Goal: Transaction & Acquisition: Purchase product/service

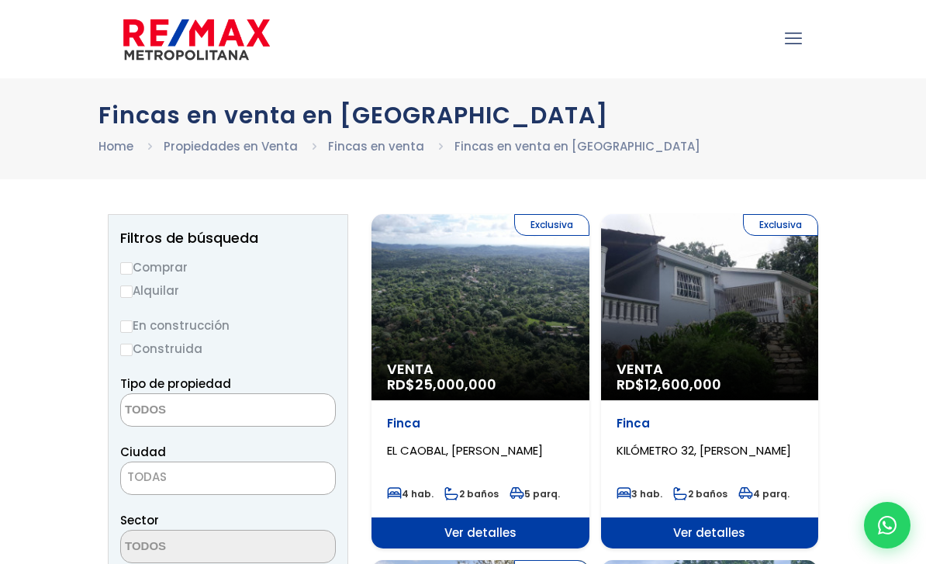
select select
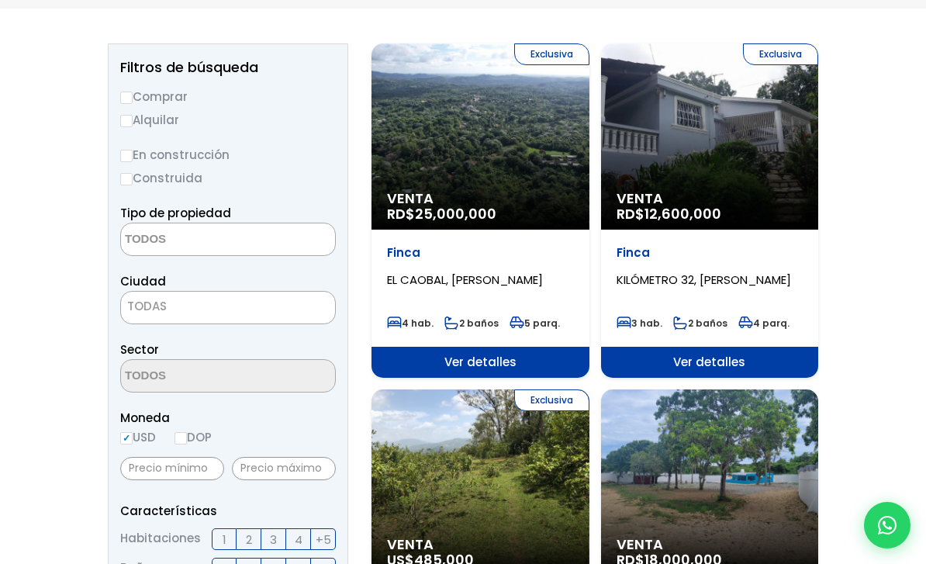
scroll to position [180, 0]
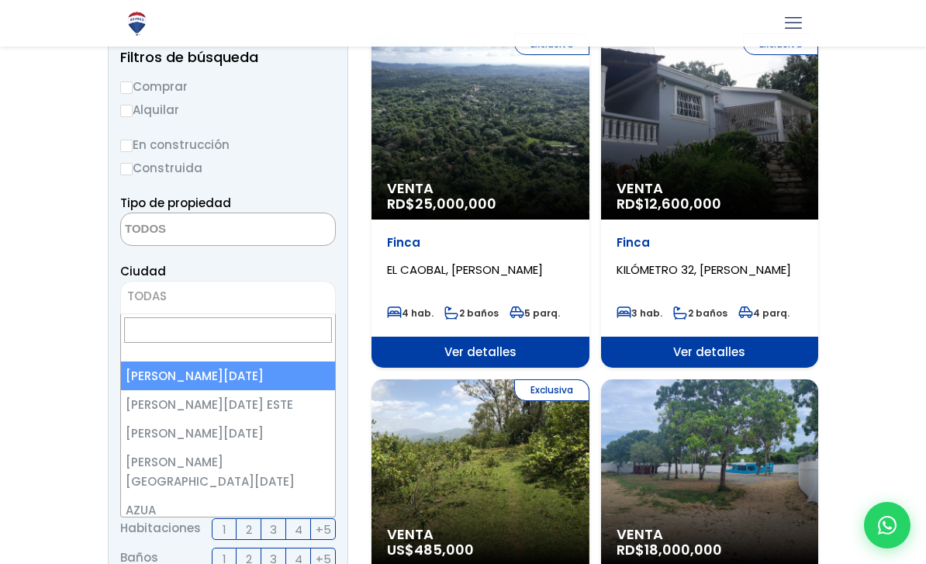
click at [282, 295] on span "TODAS" at bounding box center [228, 296] width 214 height 22
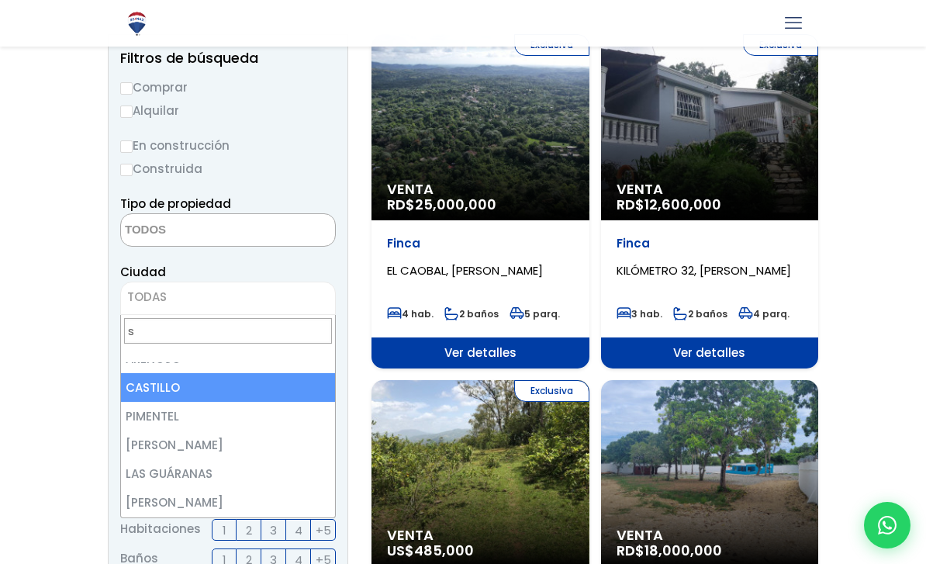
scroll to position [0, 0]
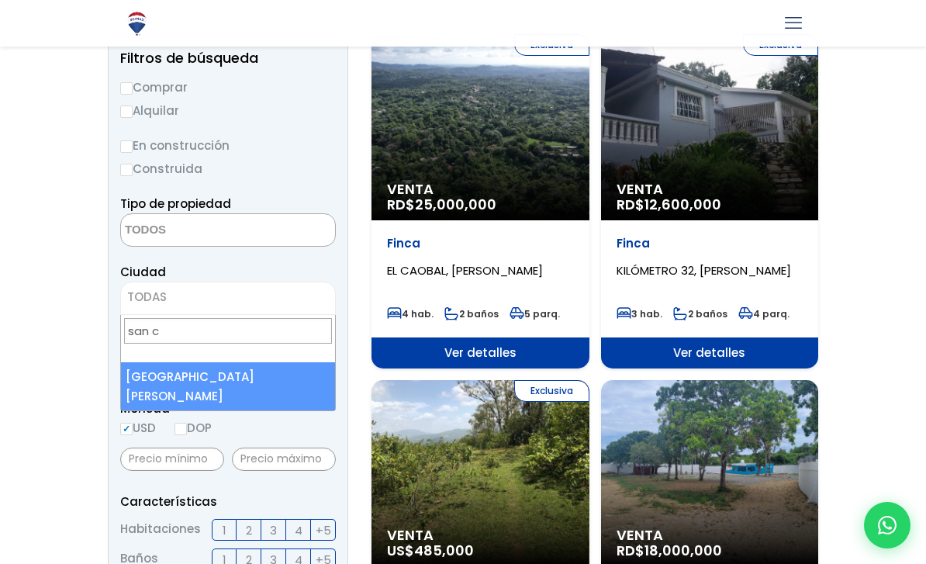
type input "san c"
select select "96"
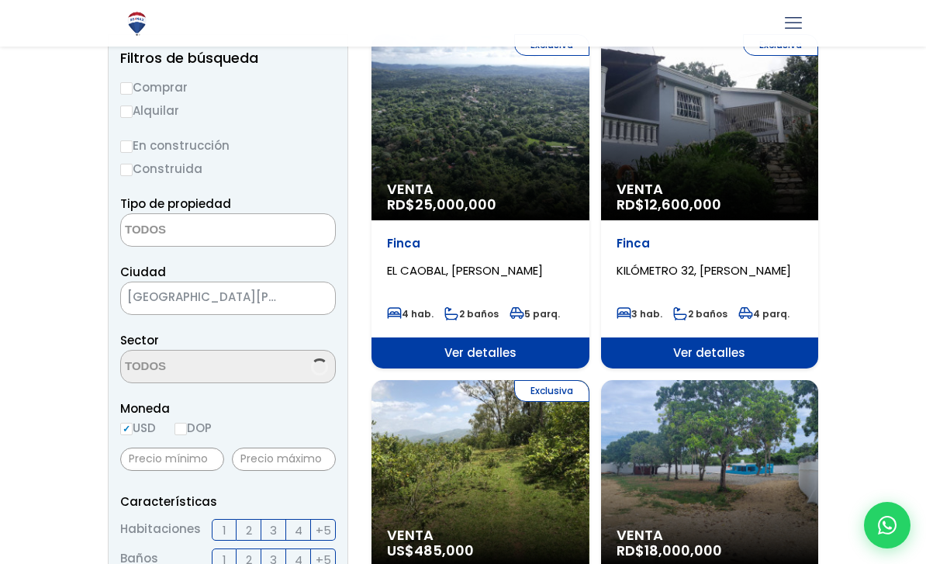
scroll to position [180, 0]
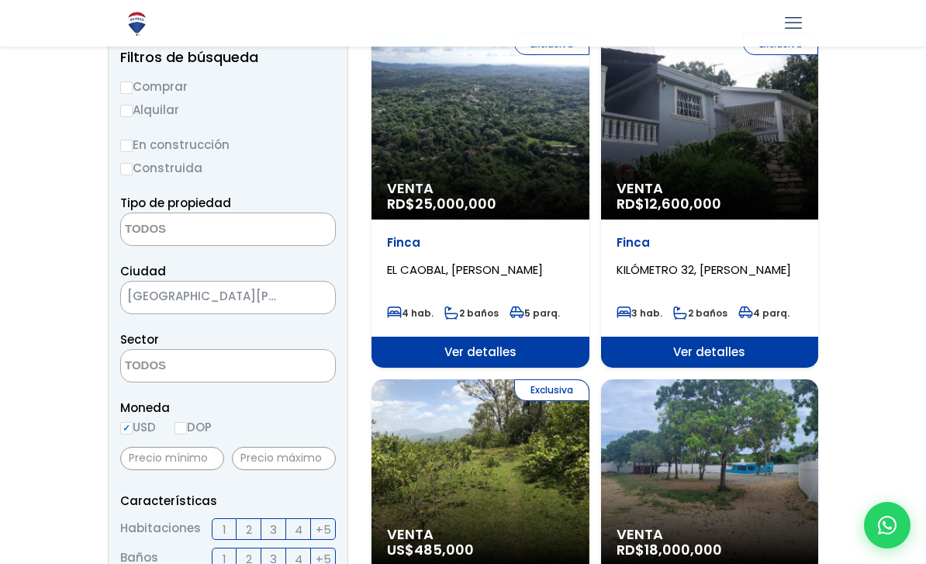
click at [187, 430] on input "DOP" at bounding box center [180, 428] width 12 height 12
radio input "true"
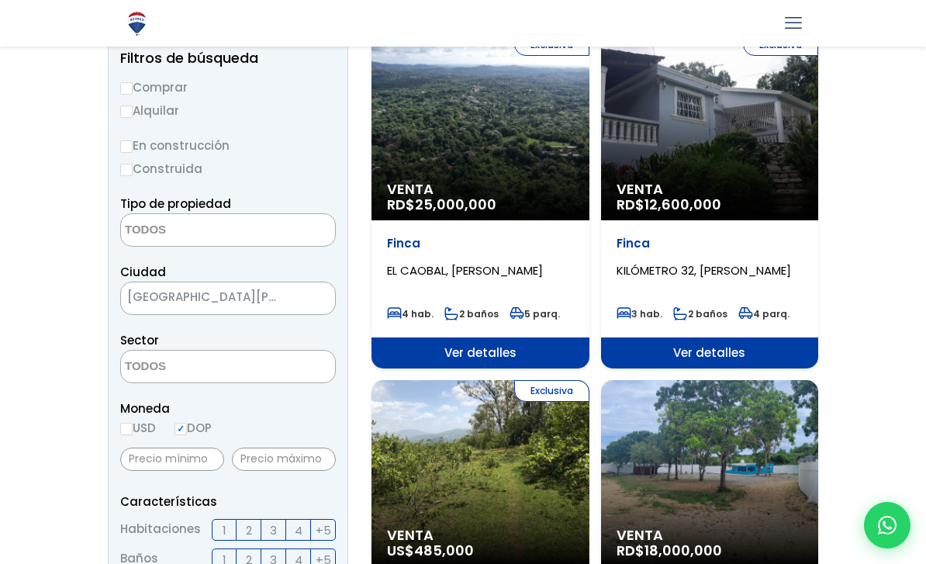
click at [177, 216] on textarea "Search" at bounding box center [196, 230] width 150 height 33
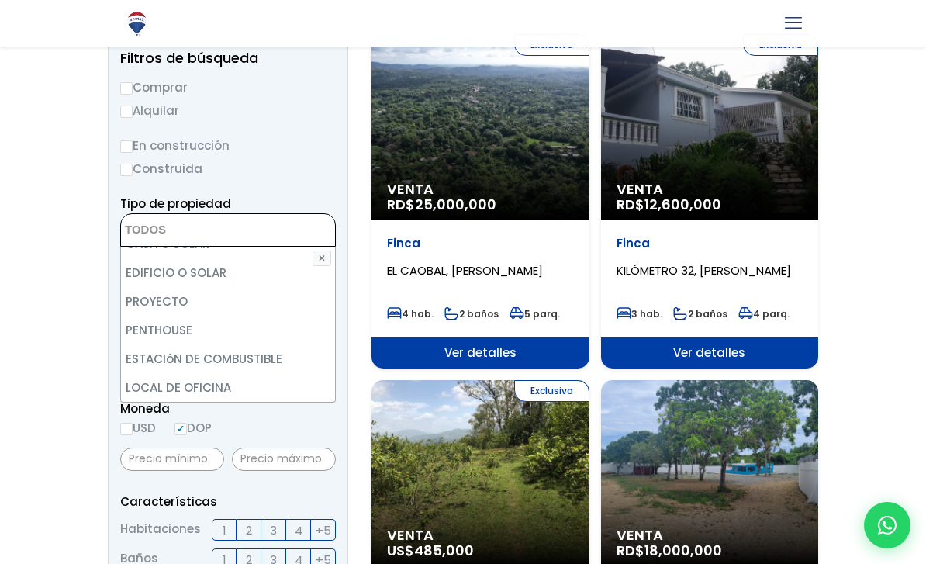
scroll to position [304, 0]
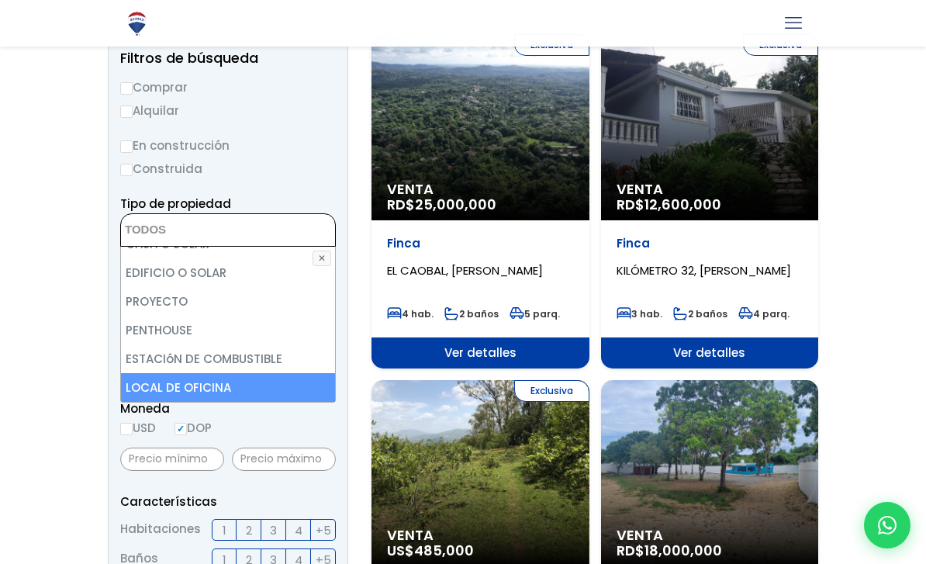
click at [259, 422] on div "Moneda USD DOP" at bounding box center [228, 420] width 216 height 43
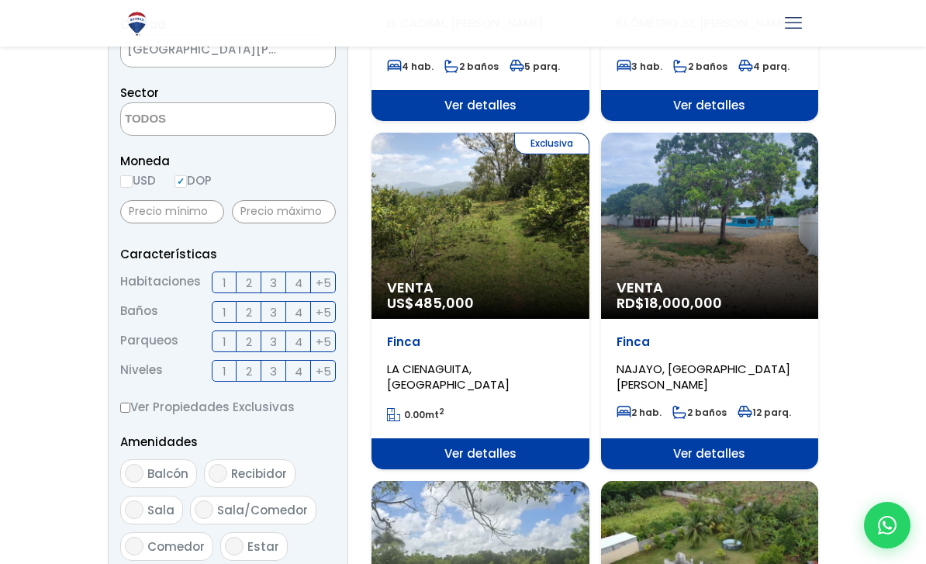
scroll to position [705, 0]
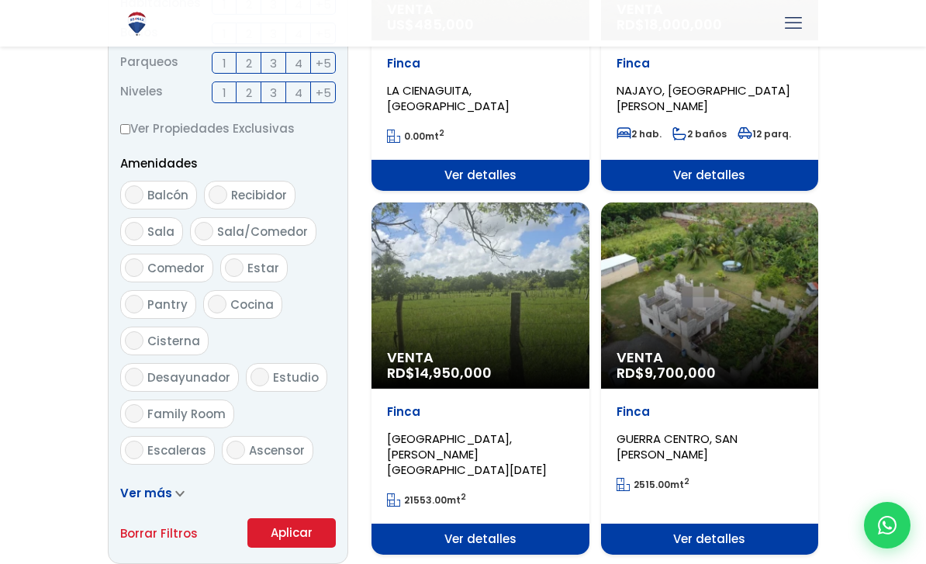
click at [303, 527] on button "Aplicar" at bounding box center [291, 532] width 88 height 29
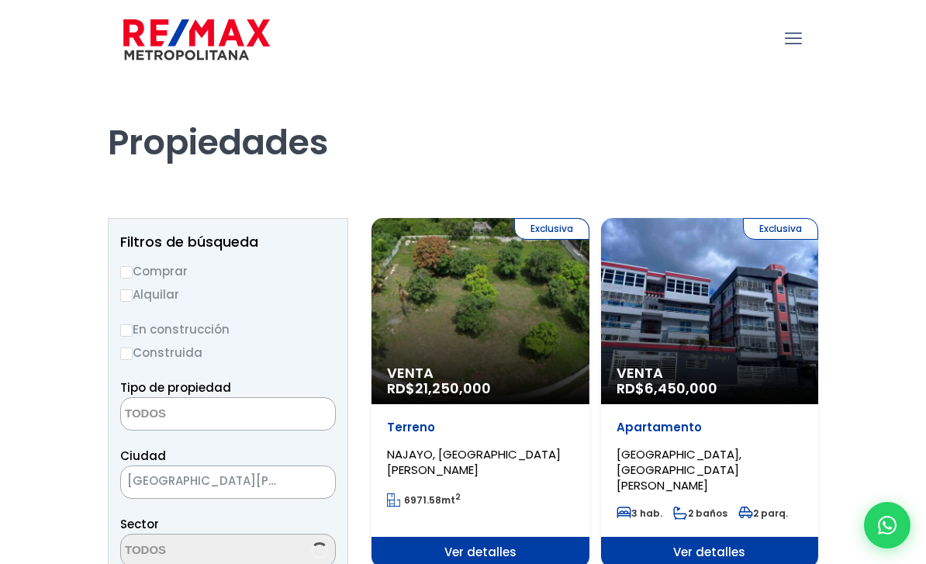
select select
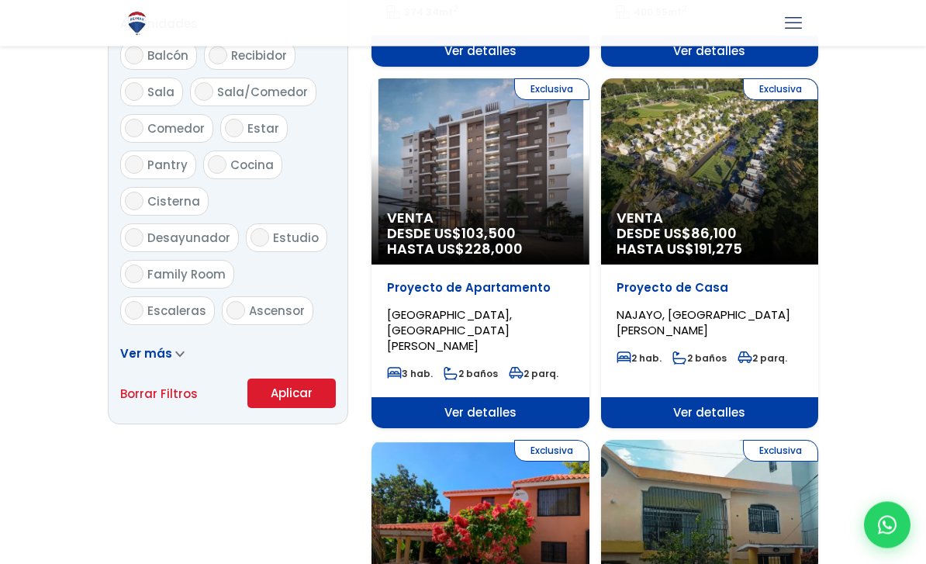
scroll to position [867, 0]
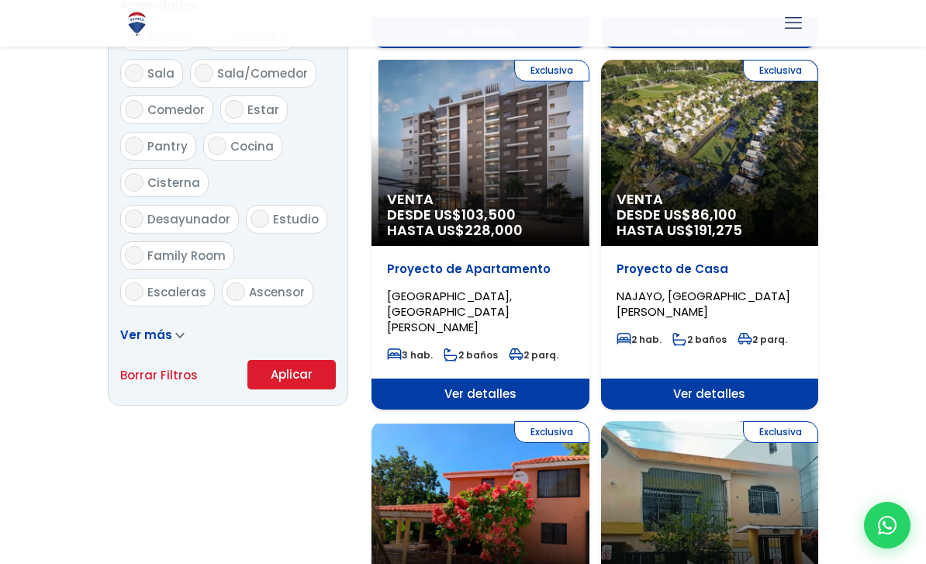
click at [145, 337] on span "Ver más" at bounding box center [146, 334] width 52 height 16
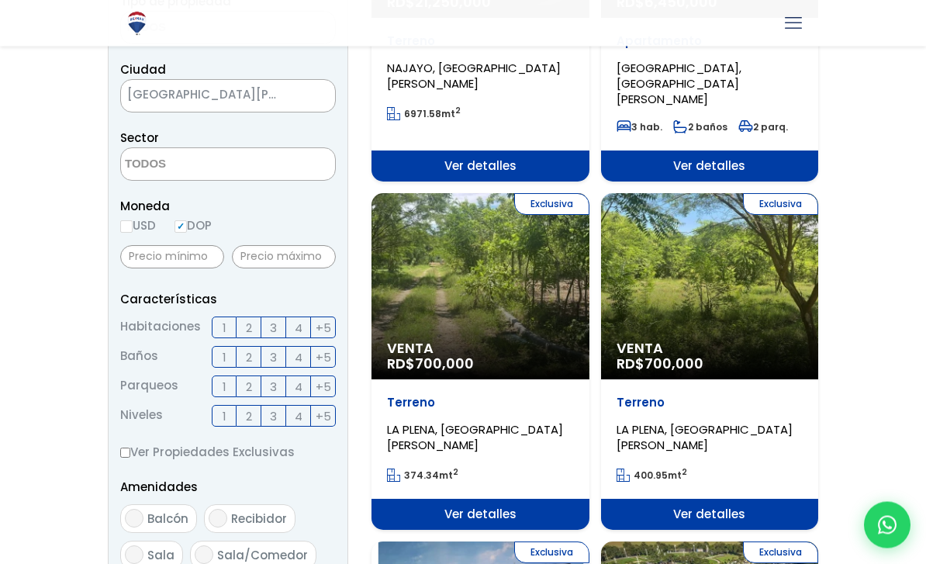
scroll to position [364, 0]
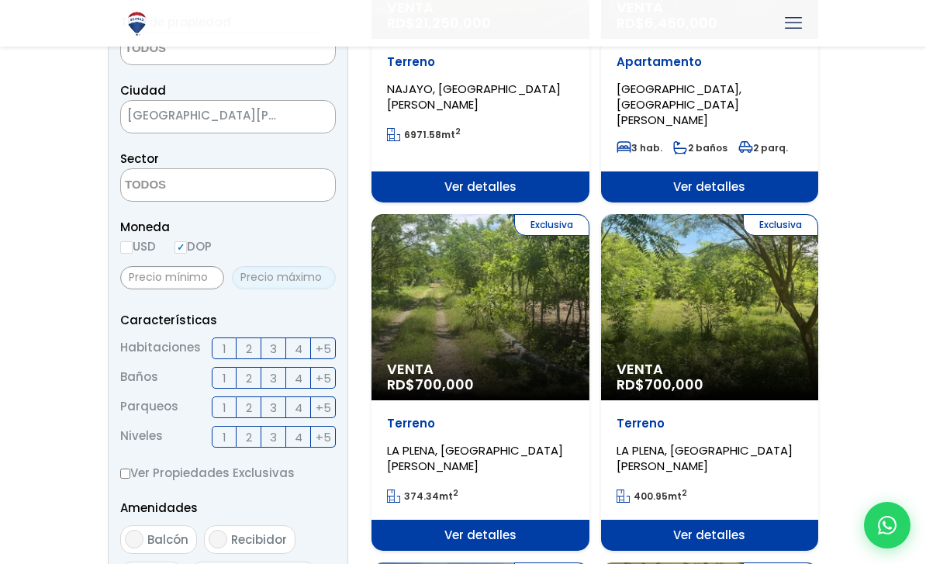
click at [287, 281] on input "text" at bounding box center [284, 277] width 104 height 23
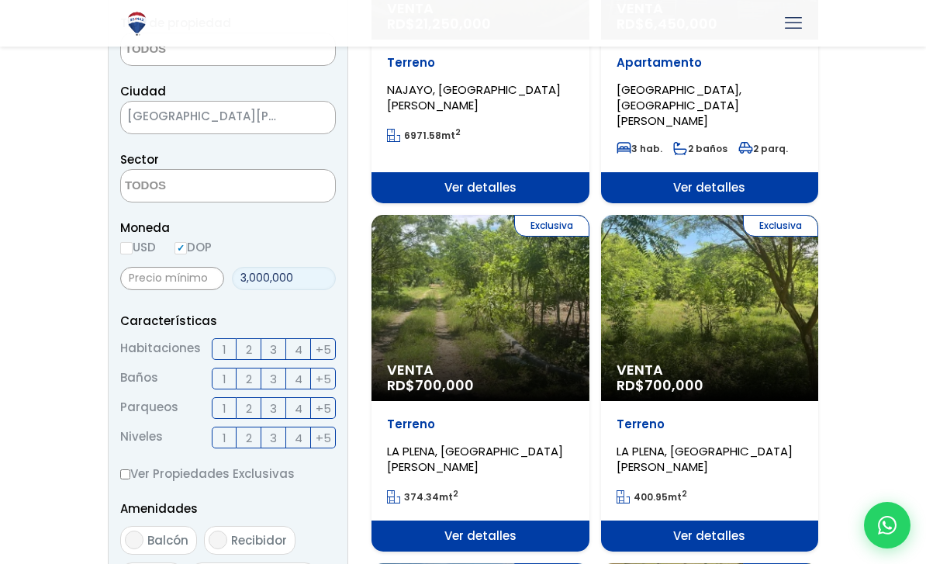
click at [246, 275] on input "3,000,000" at bounding box center [284, 278] width 104 height 23
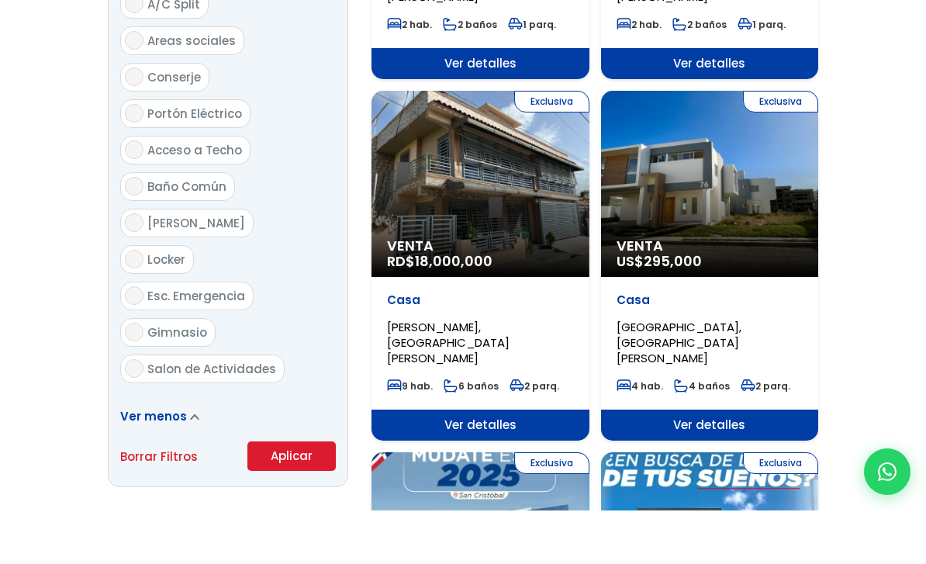
scroll to position [1923, 0]
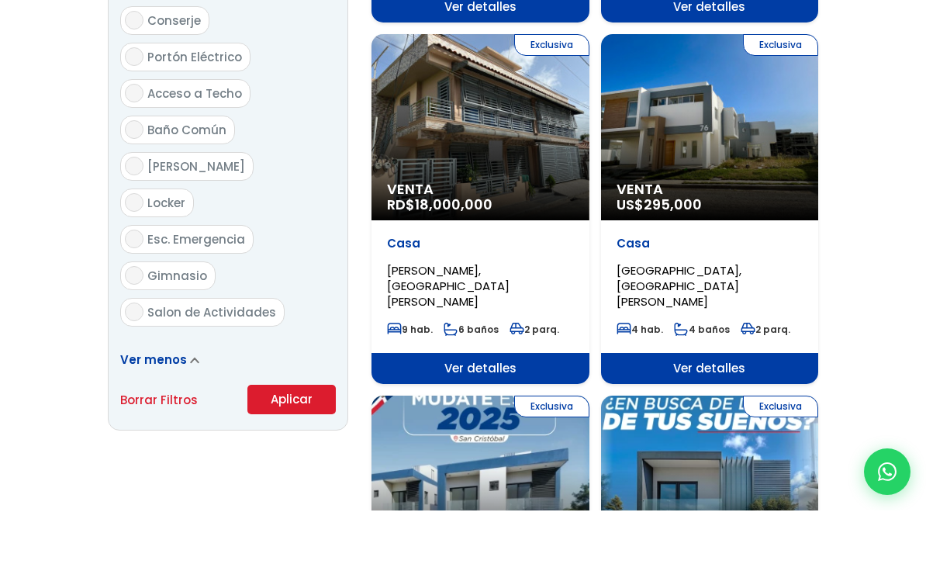
type input "2,000,000"
click at [313, 438] on button "Aplicar" at bounding box center [291, 452] width 88 height 29
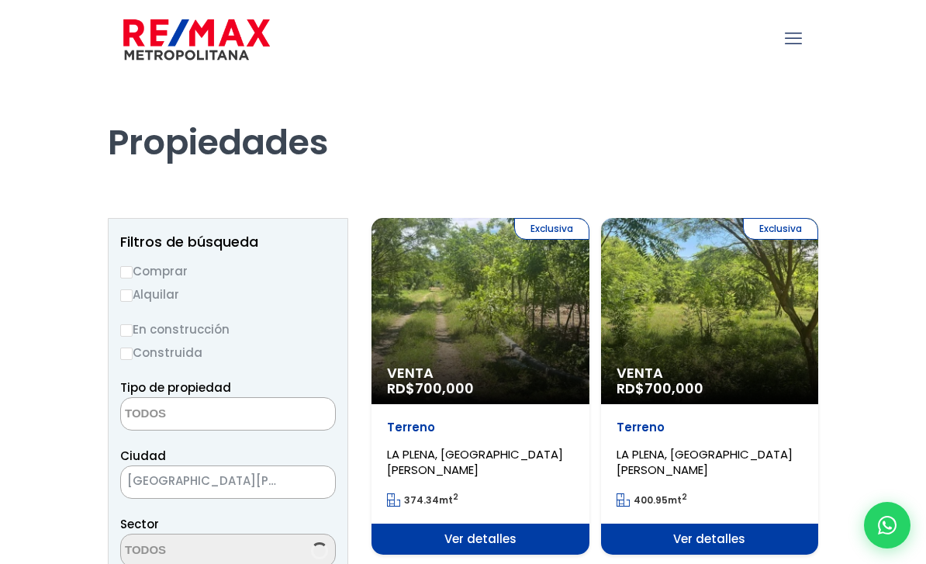
select select
click at [437, 340] on div "Exclusiva Venta RD$ 700,000" at bounding box center [480, 311] width 218 height 186
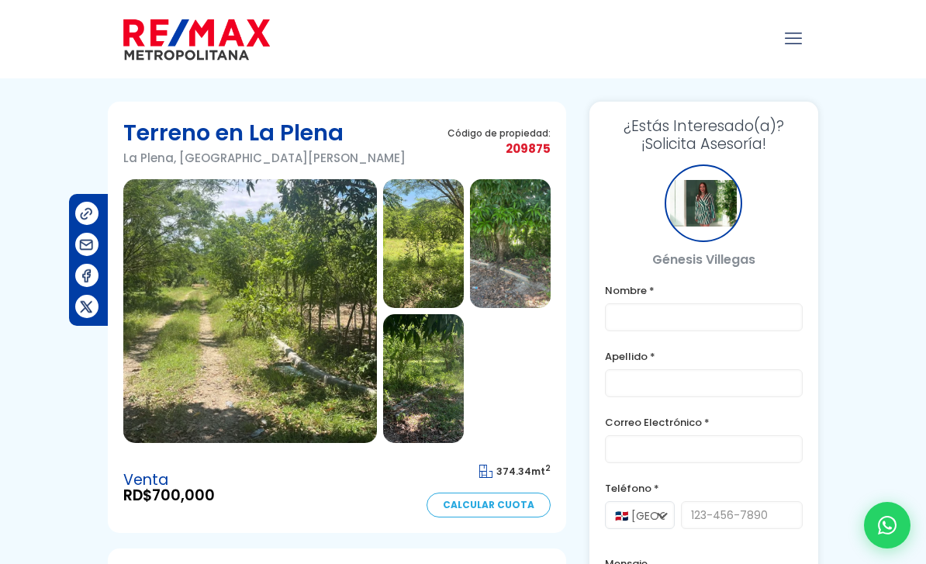
click at [240, 321] on img at bounding box center [250, 311] width 254 height 264
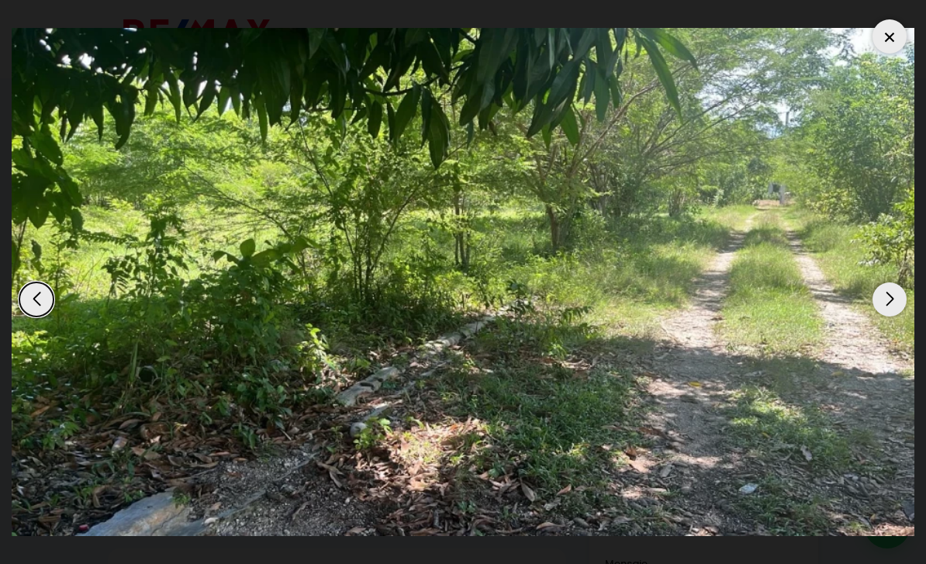
scroll to position [413, 0]
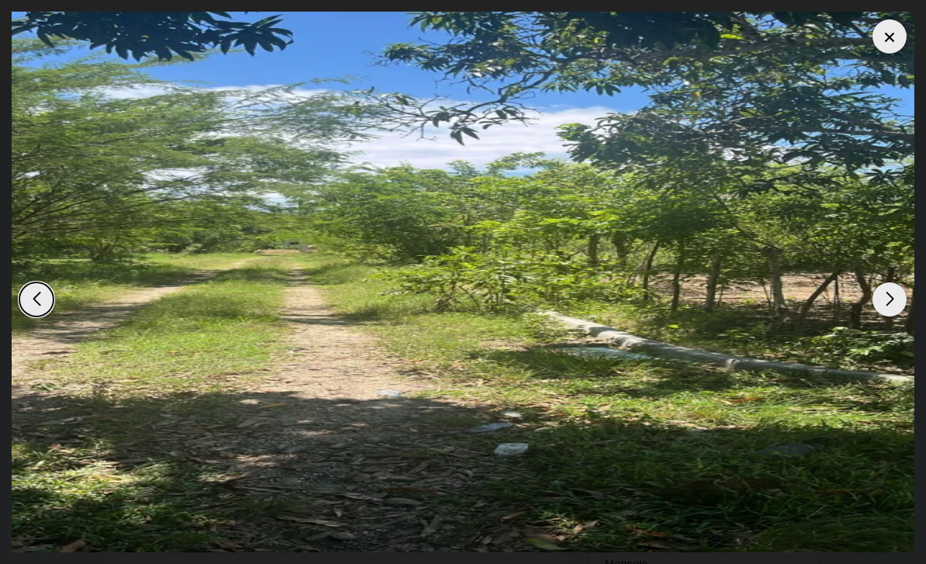
click at [896, 282] on div "Next slide" at bounding box center [889, 299] width 34 height 34
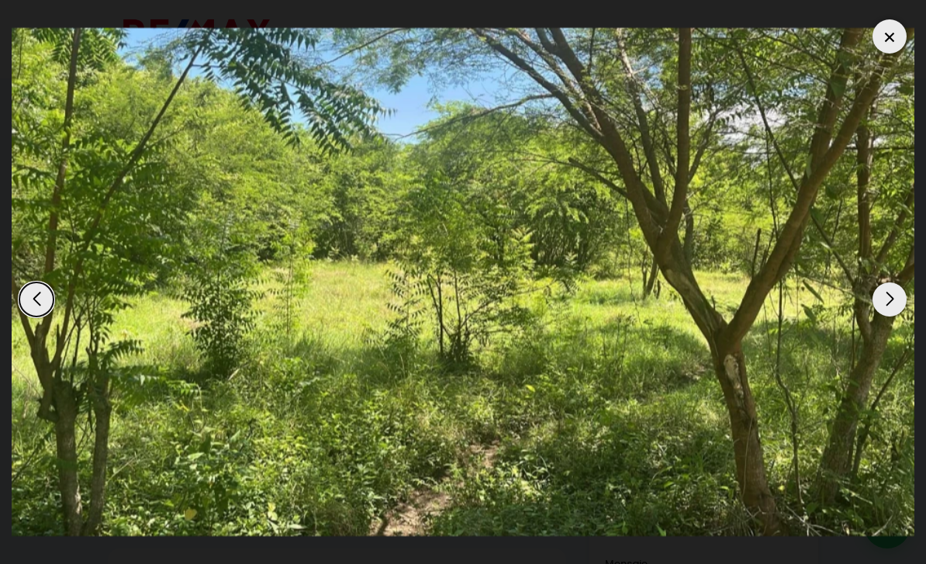
click at [261, 323] on div at bounding box center [463, 282] width 903 height 541
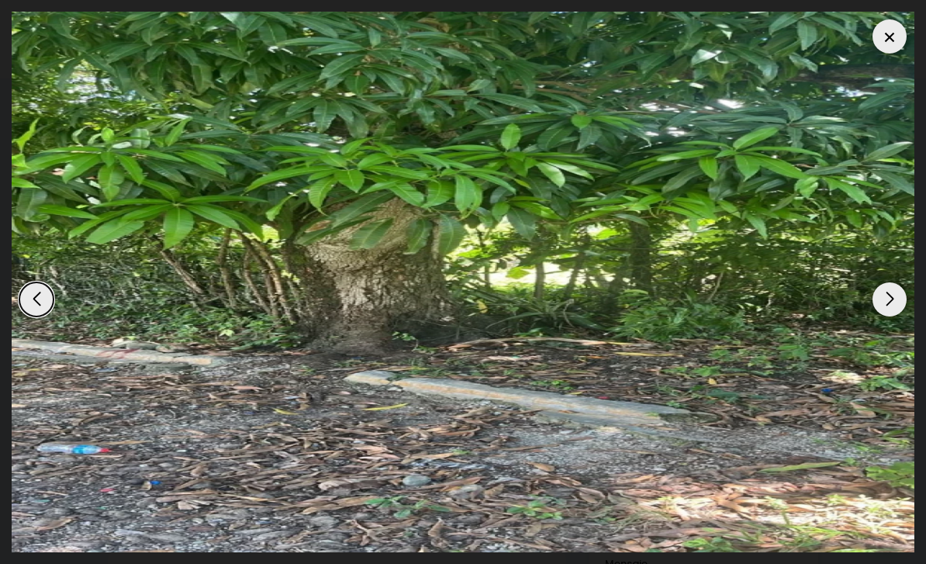
click at [886, 296] on div "Next slide" at bounding box center [889, 299] width 34 height 34
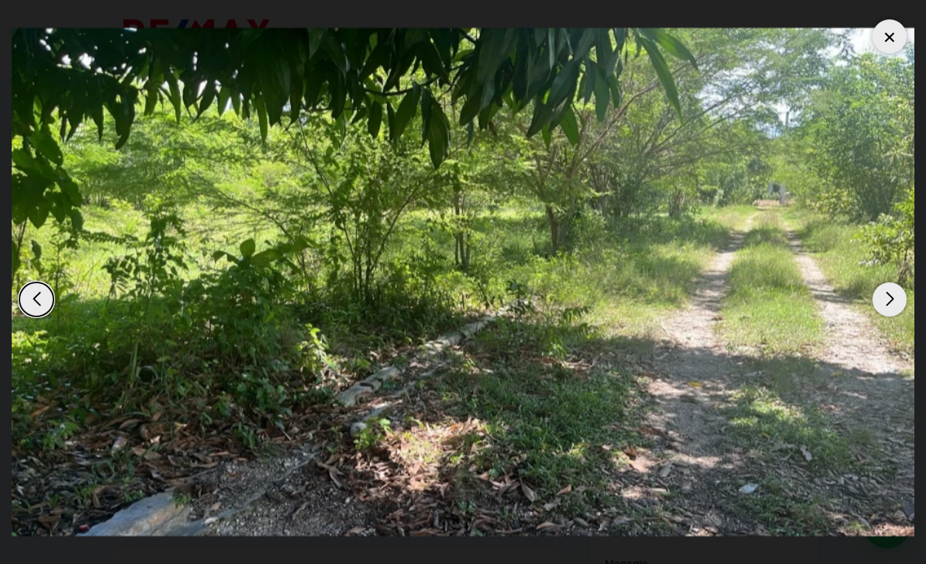
click at [244, 320] on div at bounding box center [463, 282] width 903 height 541
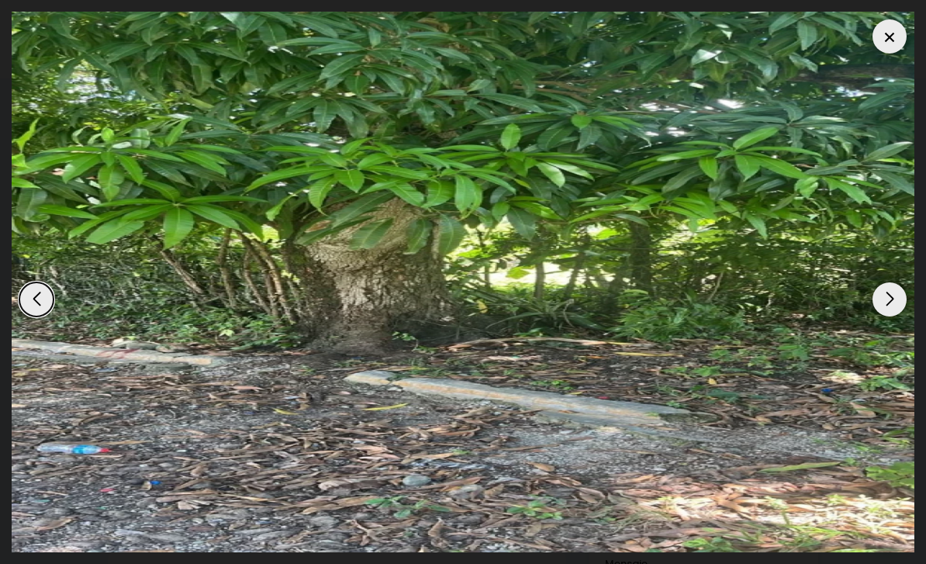
click at [890, 37] on div at bounding box center [889, 36] width 34 height 34
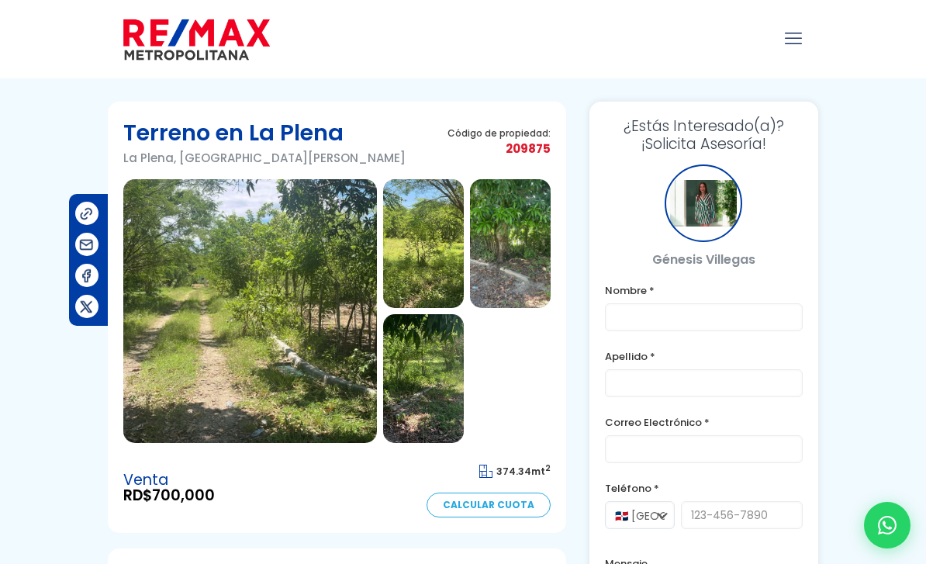
click at [528, 509] on link "Calcular Cuota" at bounding box center [489, 504] width 124 height 25
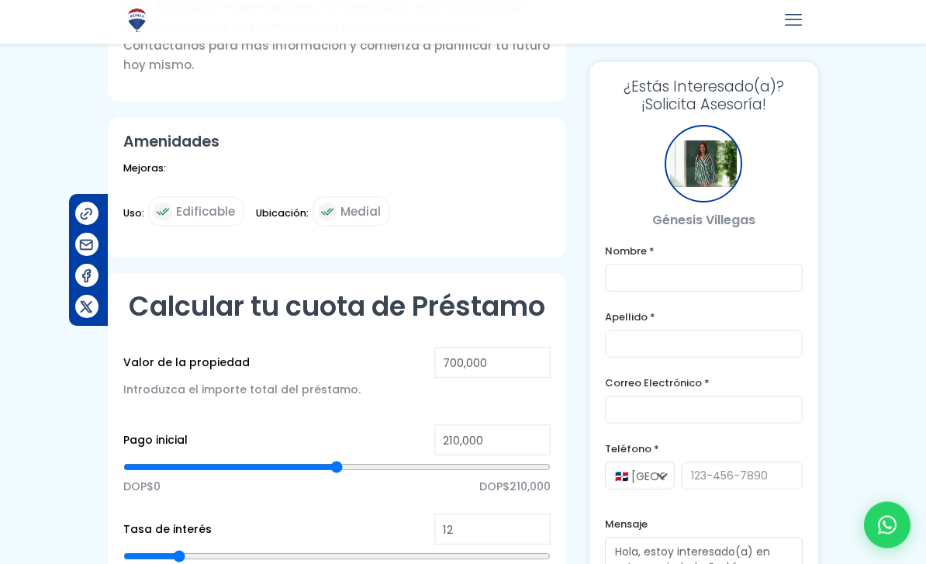
scroll to position [887, 0]
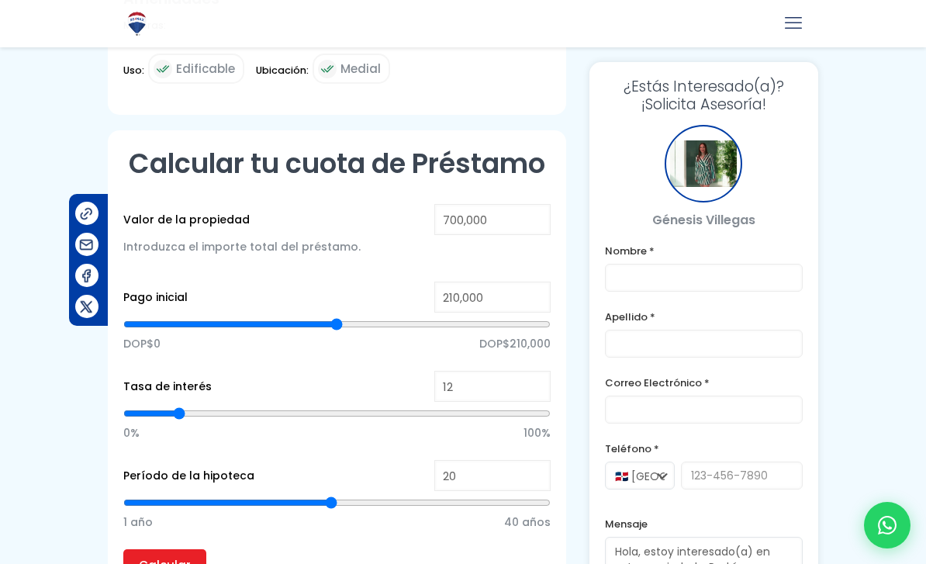
type input "349,560"
type input "349560"
type input "348,251"
type input "348251"
type input "346,942"
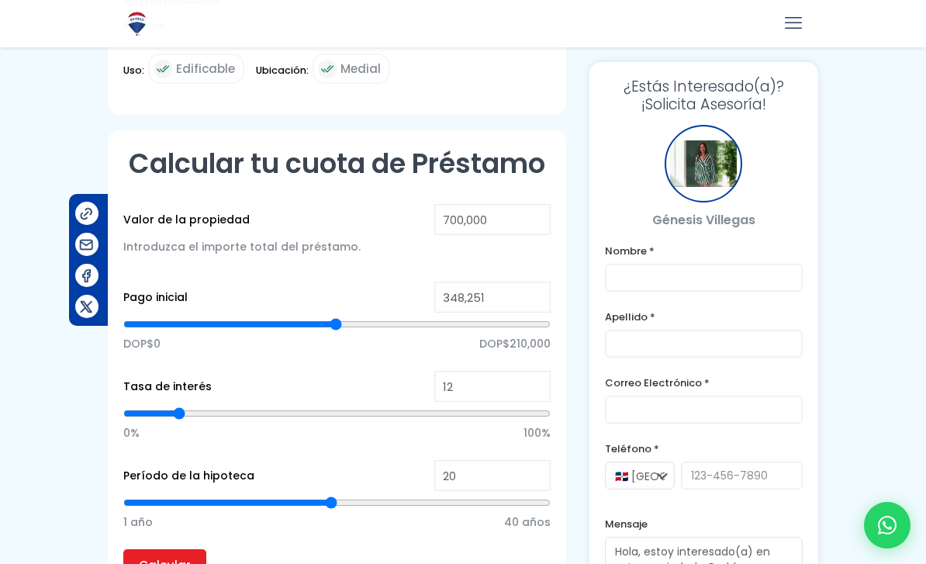
type input "346942"
type input "344,323"
type input "344323"
type input "341,705"
type input "341705"
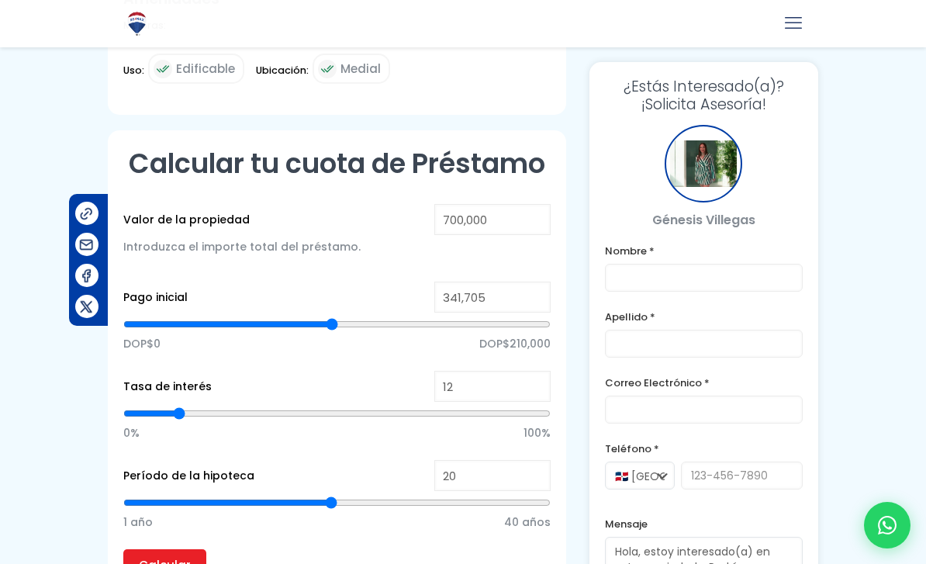
type input "339,086"
type input "339086"
type input "335,159"
type input "335159"
type input "332,540"
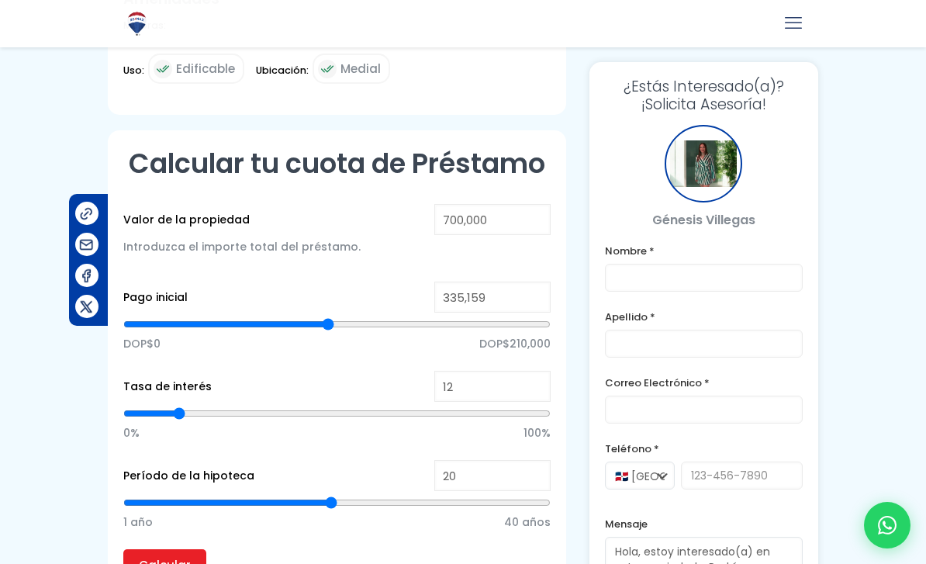
type input "332540"
type input "328,613"
type input "328613"
type input "324,685"
type input "324685"
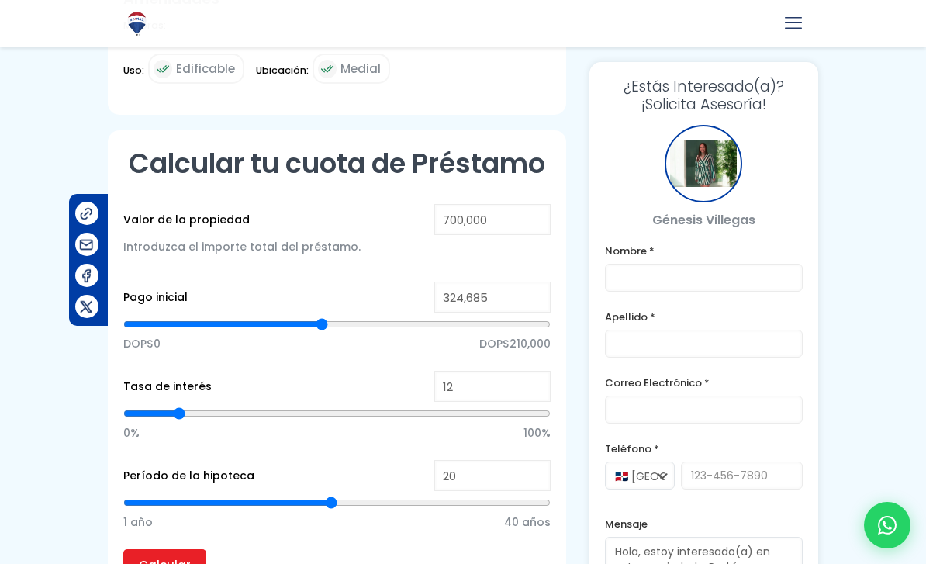
type input "322,067"
type input "322067"
type input "318,139"
type input "318139"
type input "315,521"
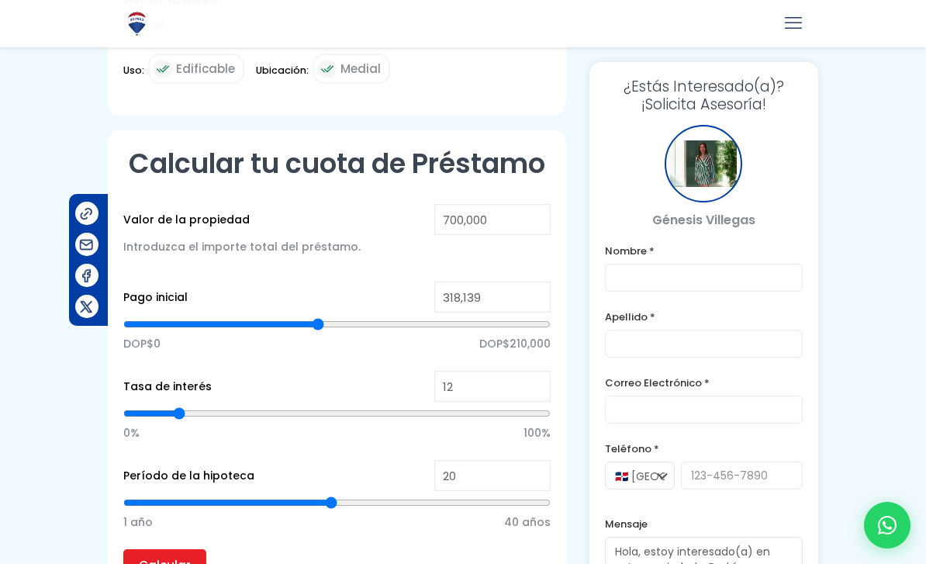
type input "315521"
type input "312,902"
type input "312902"
type input "311,593"
type input "311593"
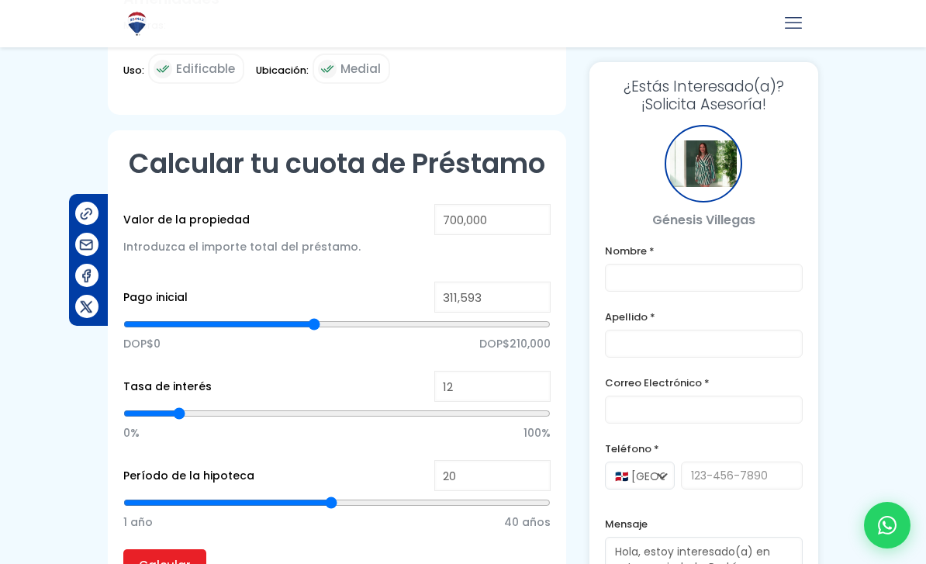
type input "308,975"
type input "308975"
type input "306,356"
type input "306356"
type input "305,047"
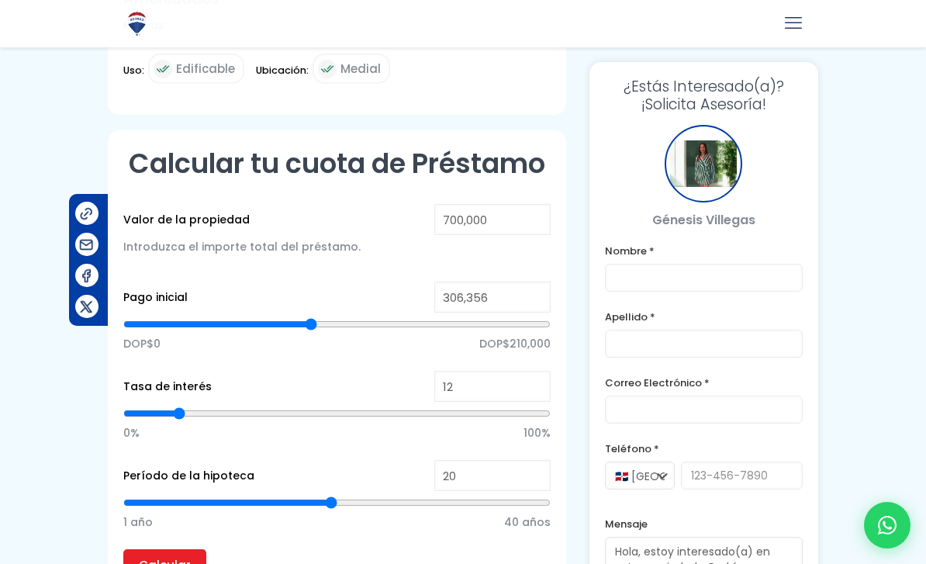
type input "305047"
type input "302,428"
type input "302428"
type input "301,119"
type input "301119"
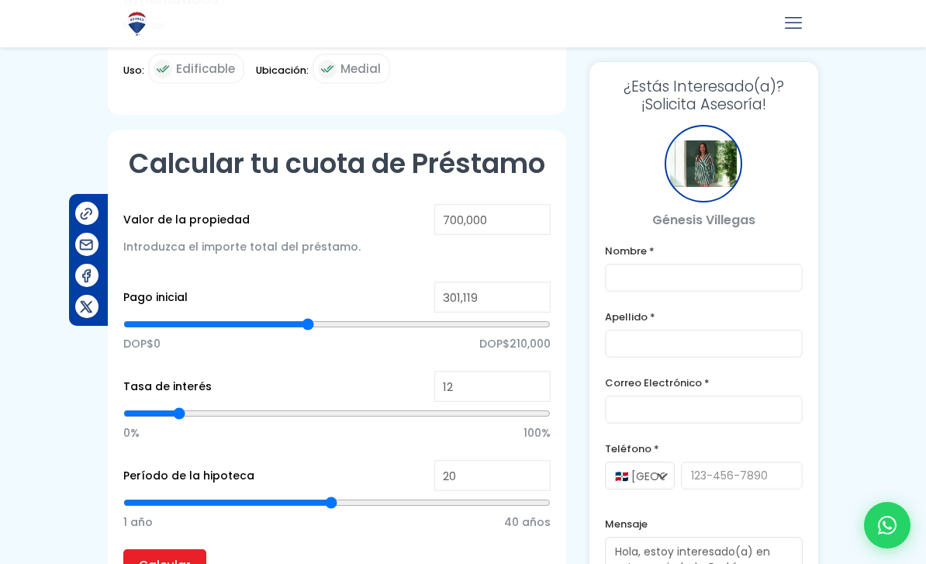
type input "299,810"
type input "299810"
type input "298,501"
type input "298501"
type input "295,882"
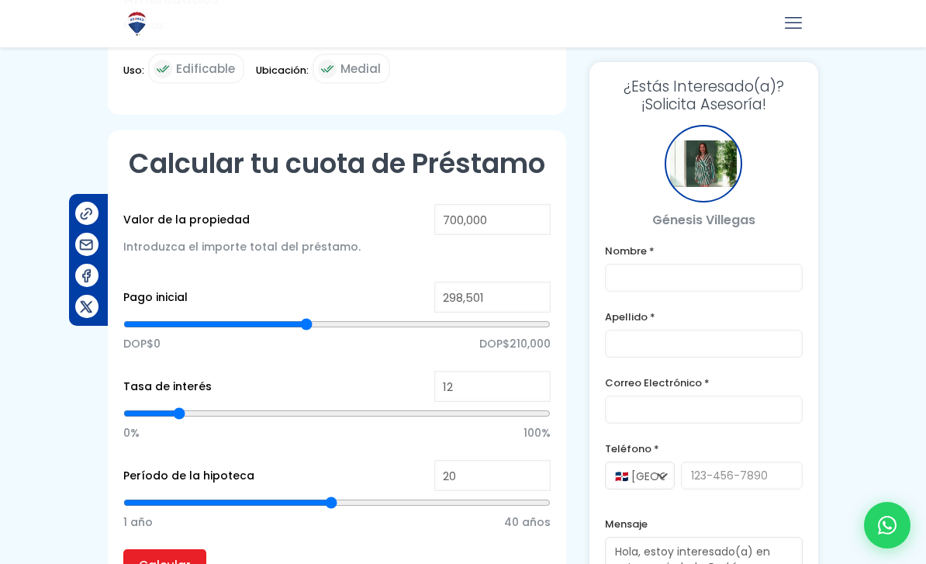
type input "295882"
type input "294,573"
type input "294573"
type input "293,264"
type input "293264"
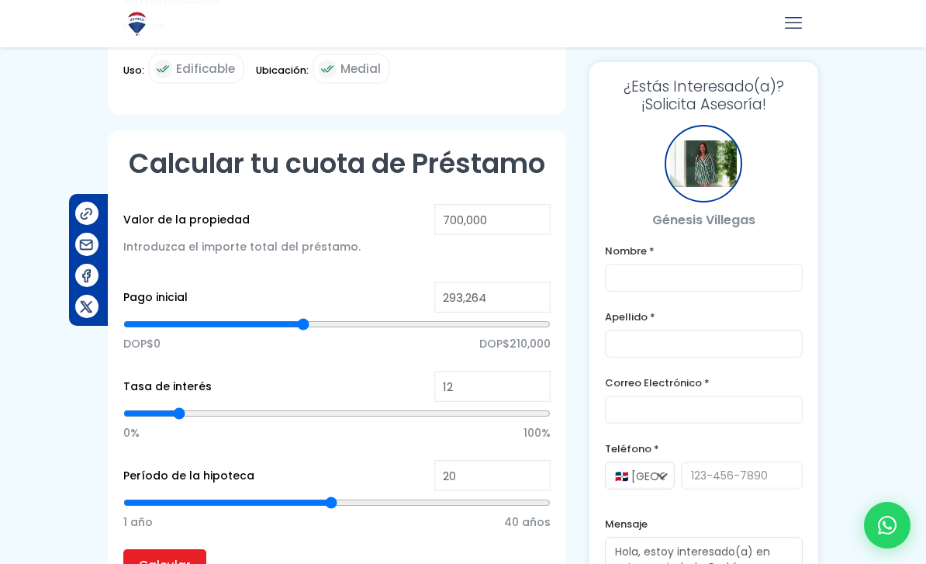
type input "290,646"
type input "290646"
type input "289,336"
type input "289336"
type input "288,027"
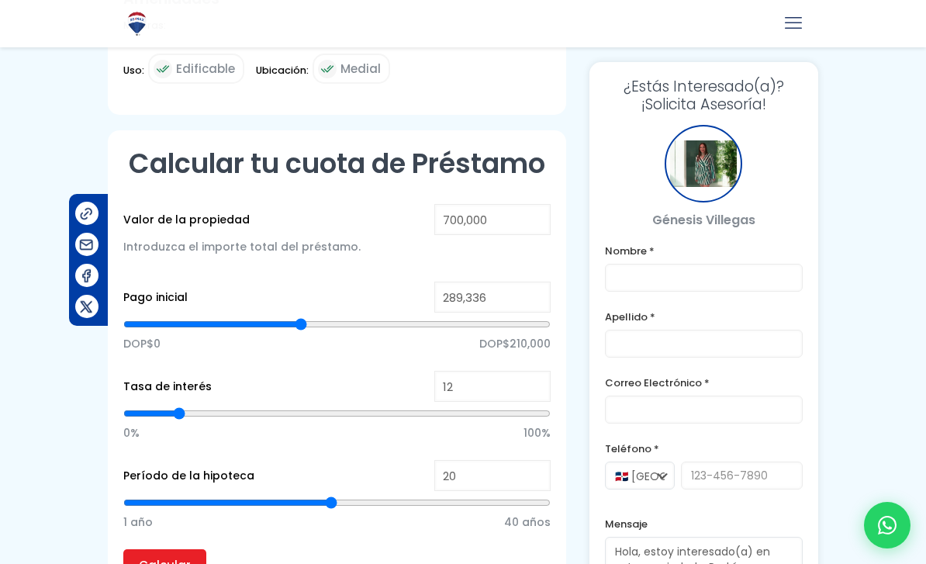
type input "288027"
type input "286,718"
type input "286718"
type input "284,099"
type input "284099"
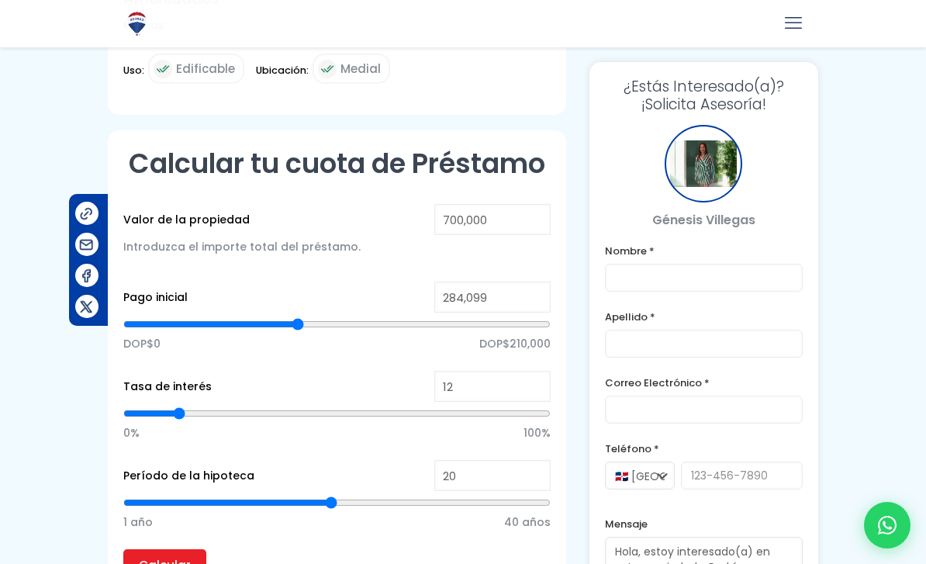
type input "282,790"
type input "282790"
type input "281,481"
type input "281481"
type input "280,172"
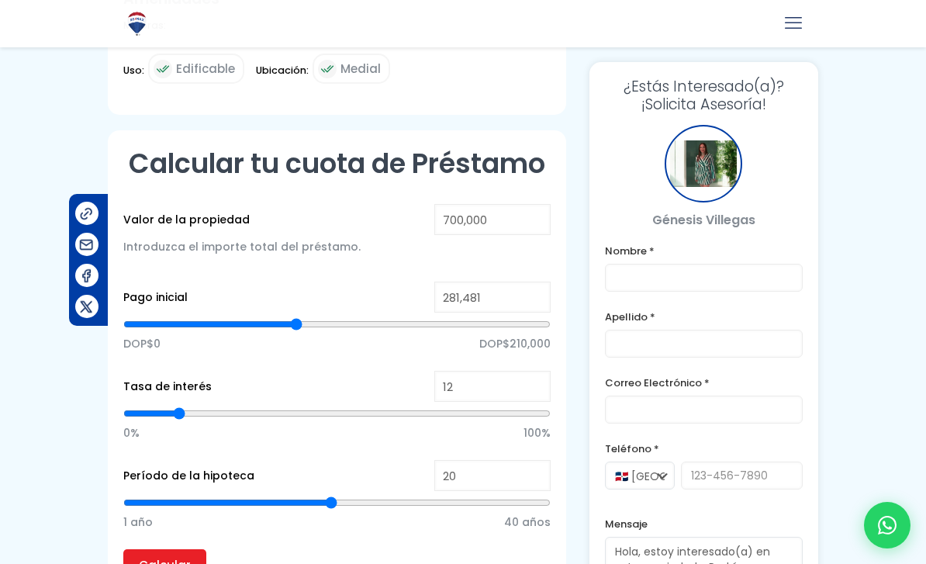
type input "280172"
type input "278,863"
type input "278863"
type input "277,553"
type input "277553"
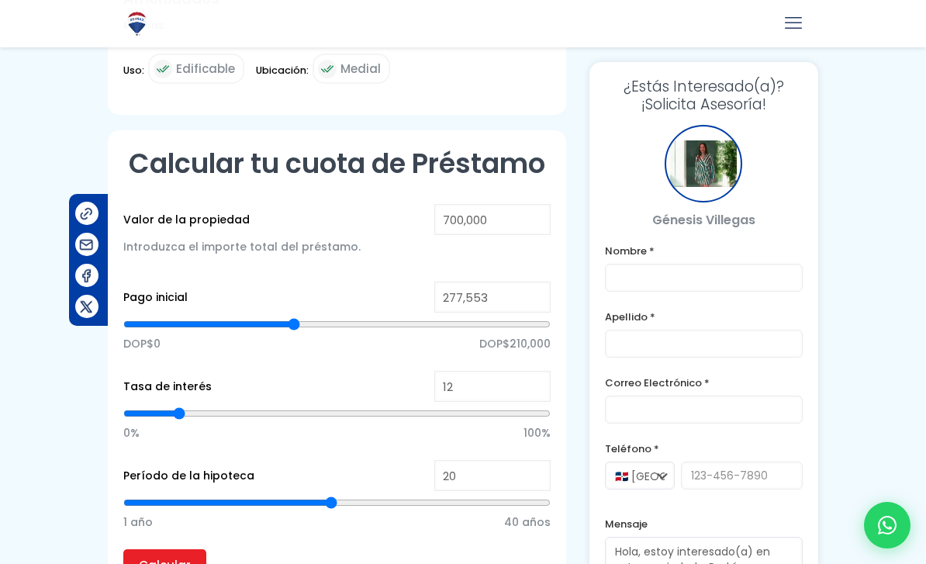
type input "276,244"
type input "276244"
type input "274,935"
type input "274935"
type input "273,626"
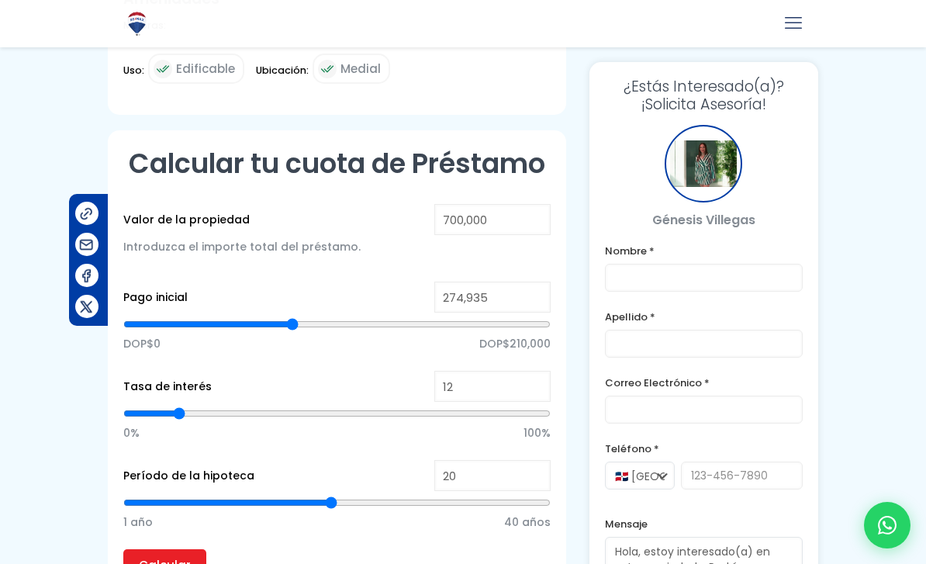
type input "273626"
type input "272,317"
type input "272317"
type input "271,007"
type input "271007"
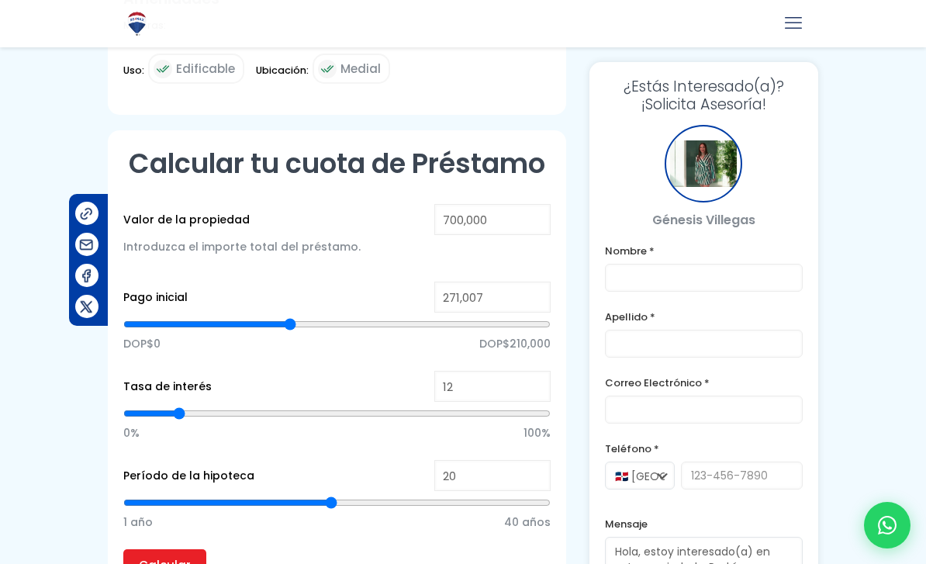
type input "269,698"
type input "269698"
type input "268,389"
type input "268389"
type input "267,080"
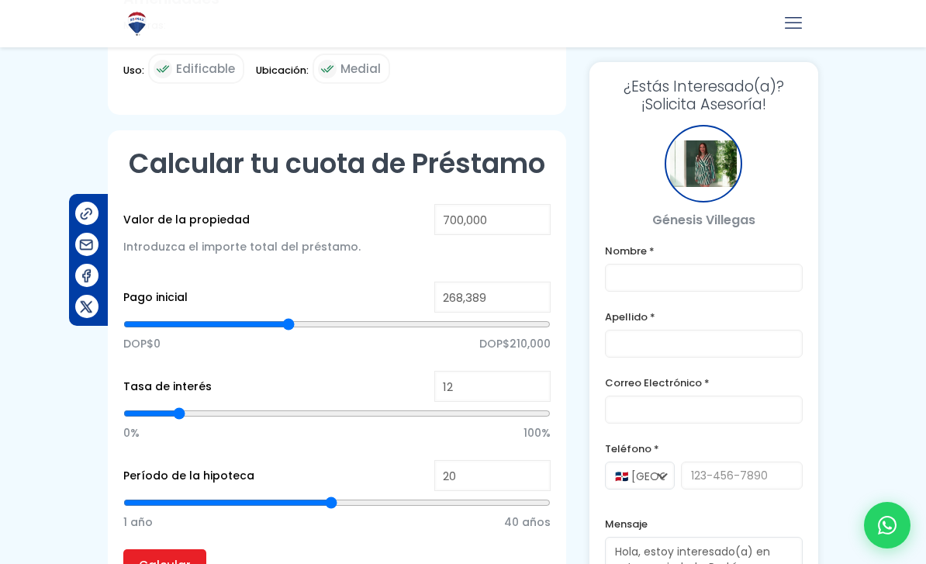
type input "267080"
type input "265,770"
type input "265770"
type input "264,461"
type input "264461"
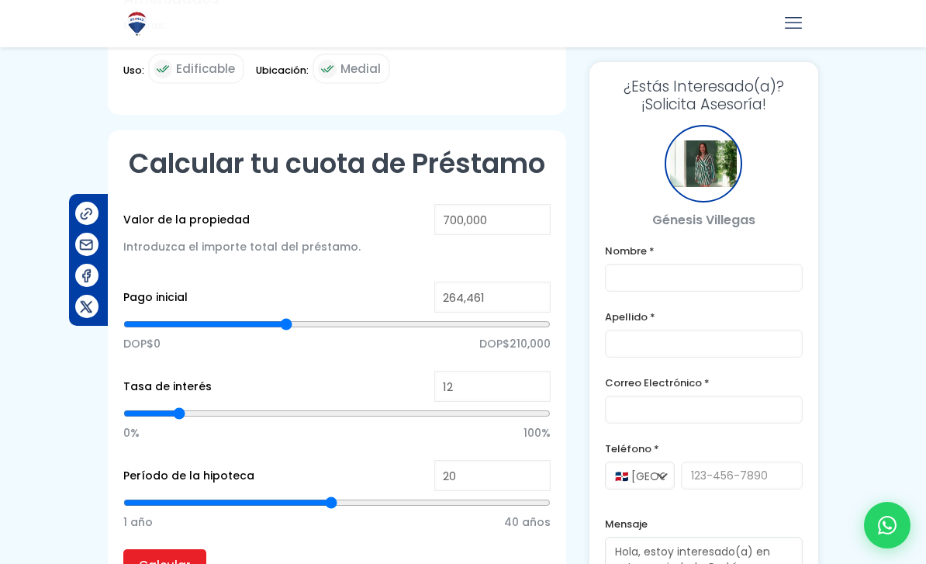
type input "263,152"
type input "263152"
type input "261,843"
type input "261843"
type input "260,534"
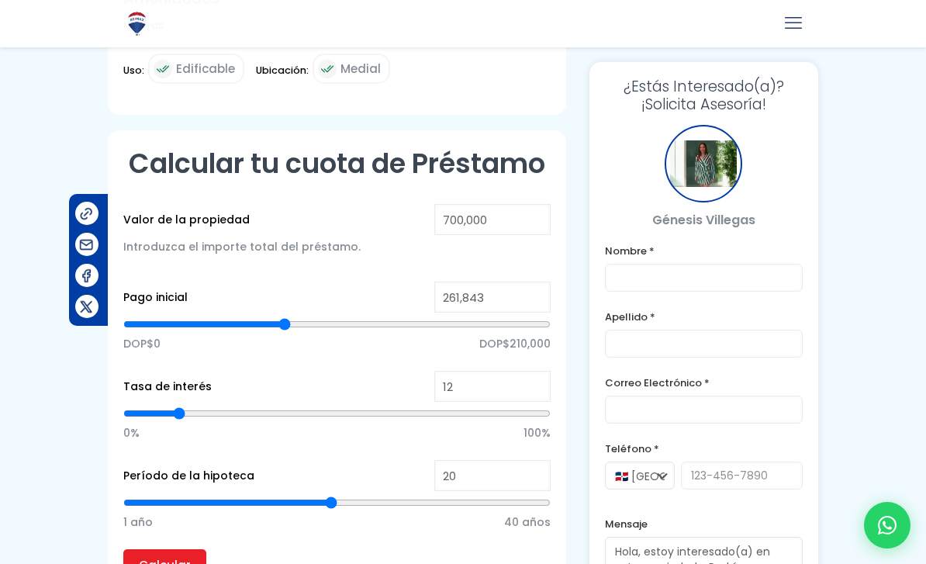
type input "260534"
type input "259,224"
type input "259224"
type input "257,915"
type input "257915"
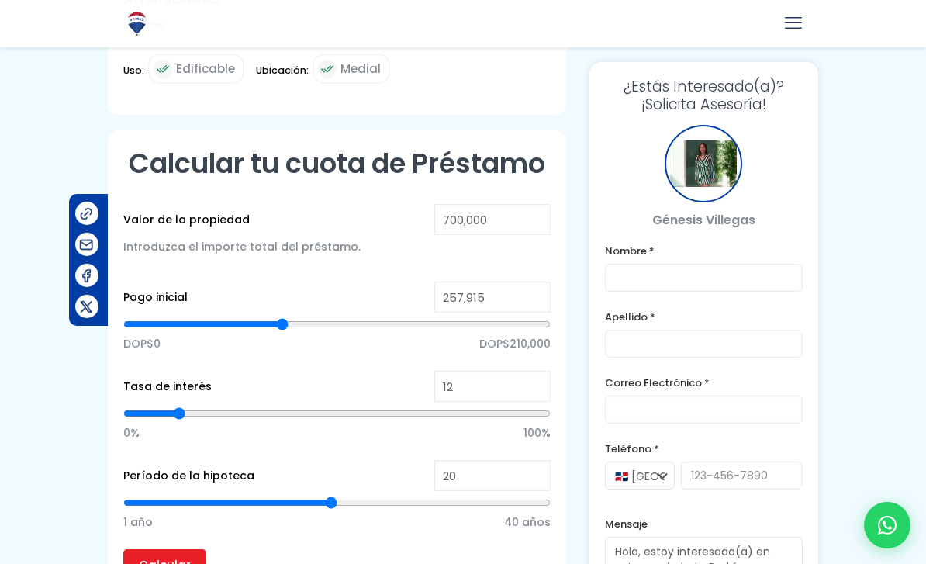
type input "256,606"
type input "256606"
type input "255,297"
type input "255297"
type input "253,988"
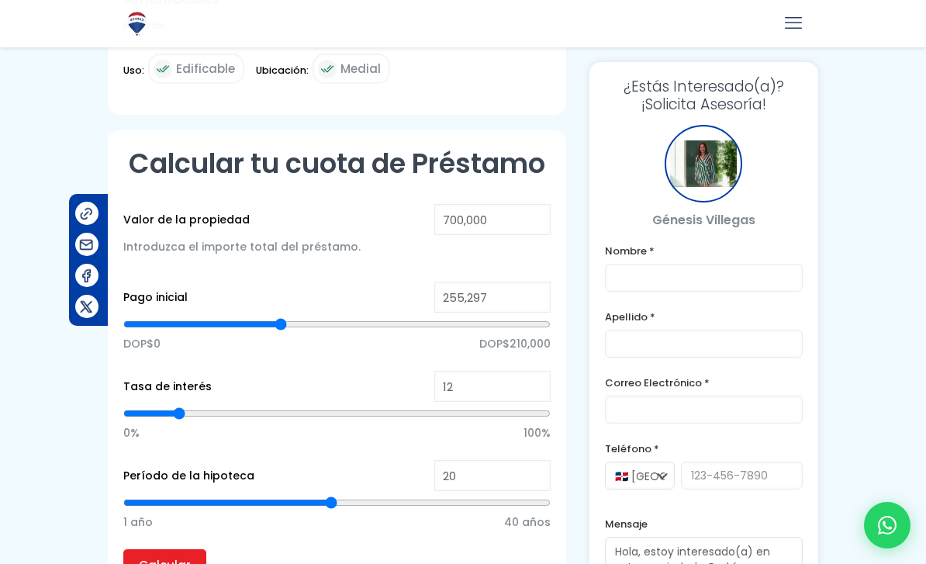
type input "253988"
type input "252,678"
type input "252678"
type input "251,369"
type input "251369"
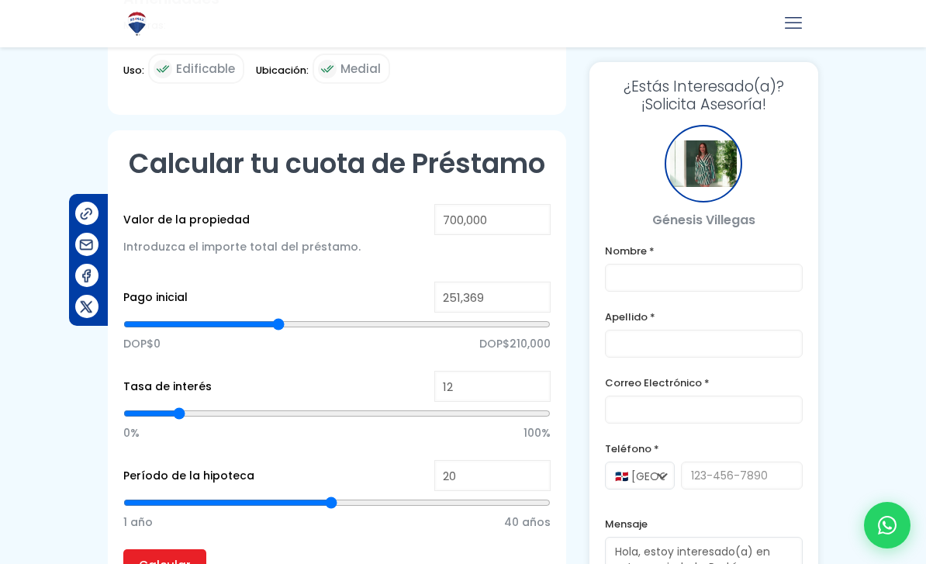
type input "250,060"
type input "250060"
type input "248,751"
type input "248751"
type input "247,441"
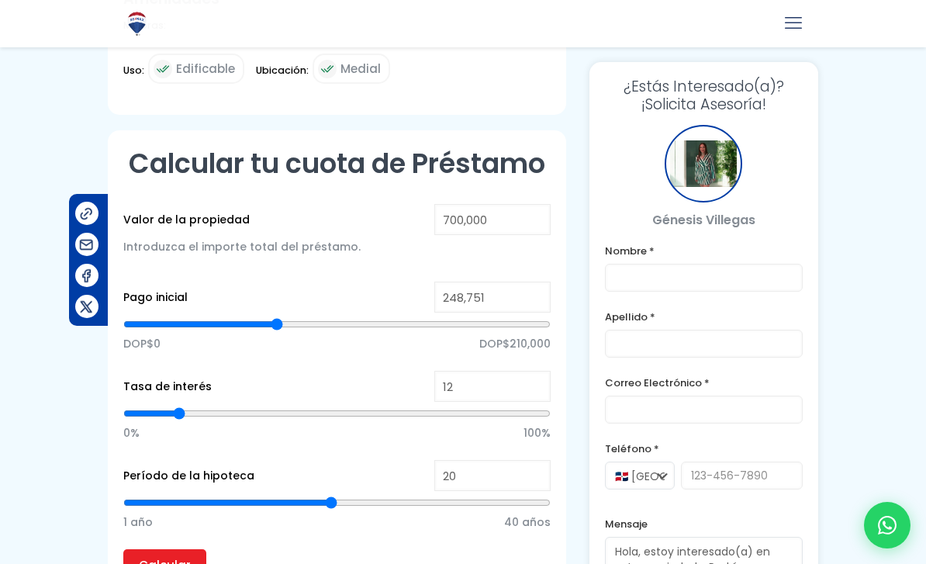
type input "247441"
type input "246,132"
type input "246132"
type input "244,823"
type input "244823"
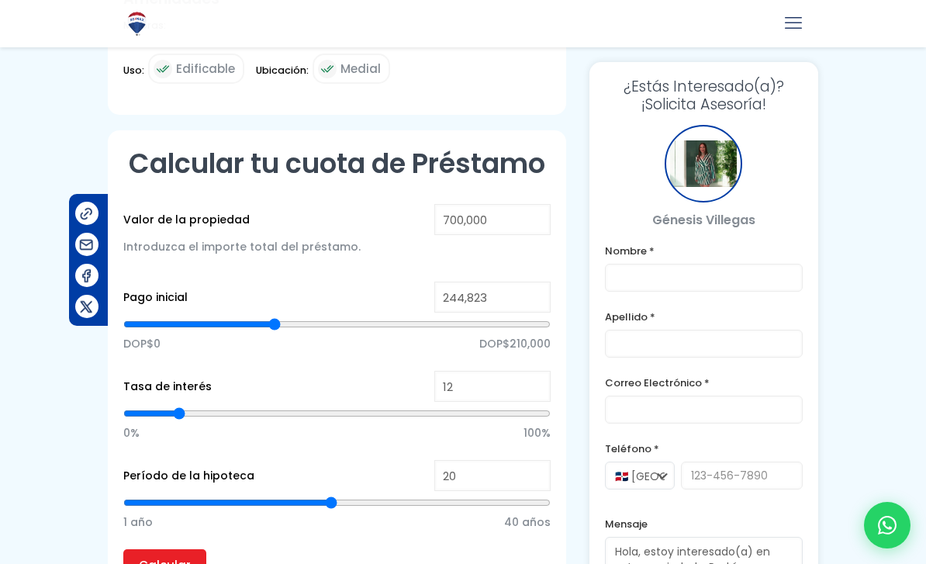
type input "243,514"
type input "243514"
type input "242,205"
type input "242205"
type input "240,895"
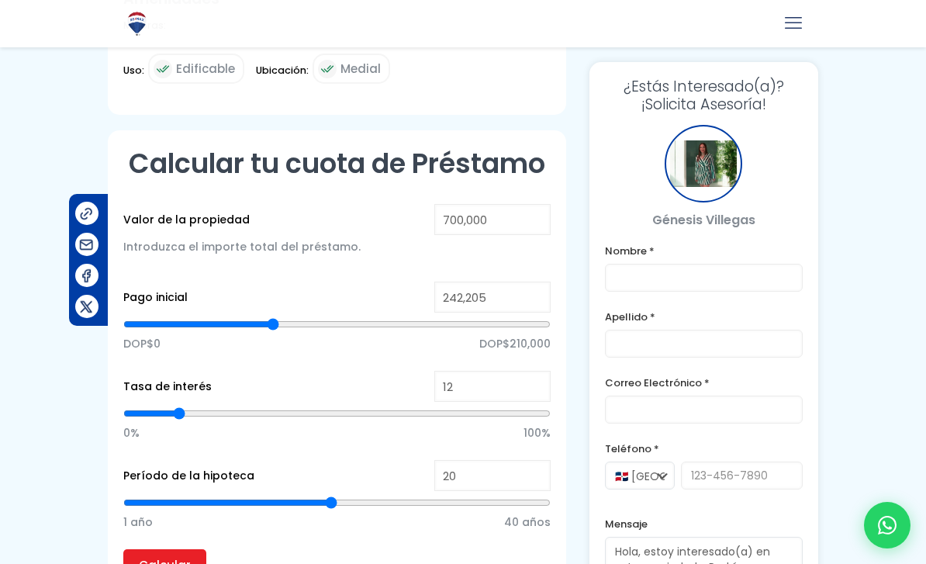
type input "240895"
type input "239,586"
type input "239586"
type input "236,968"
type input "236968"
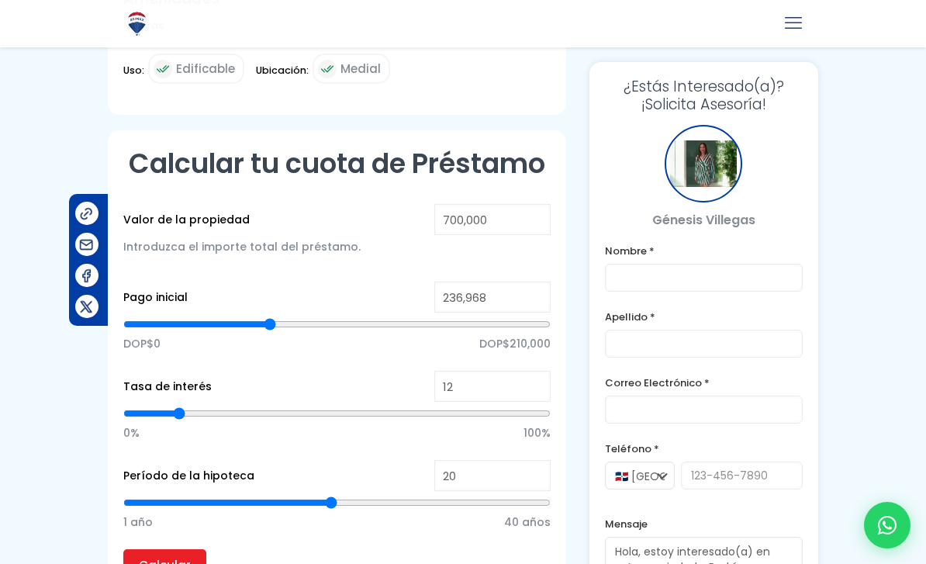
type input "235,659"
type input "235659"
type input "234,349"
type input "234349"
type input "230,422"
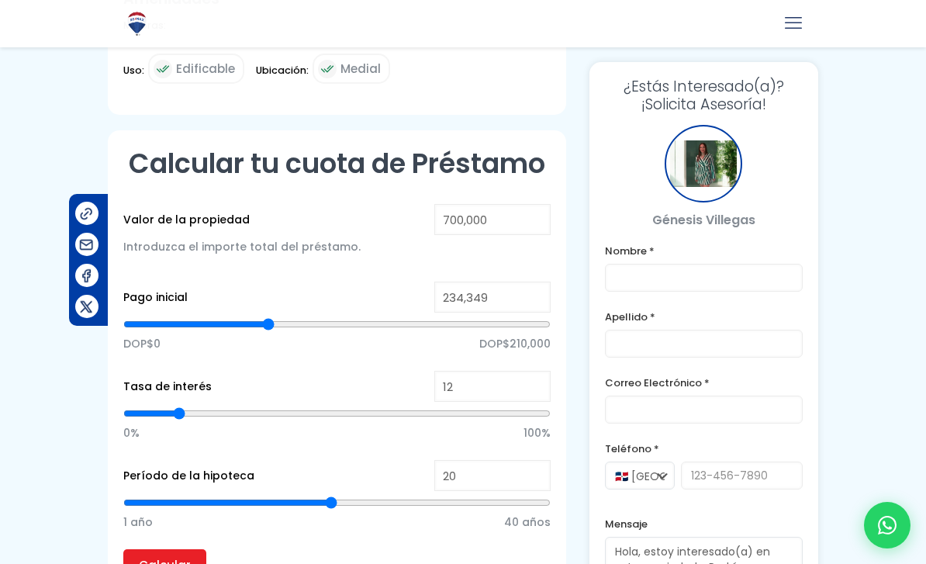
type input "230422"
type input "227,803"
type input "227803"
type input "223,876"
type input "223876"
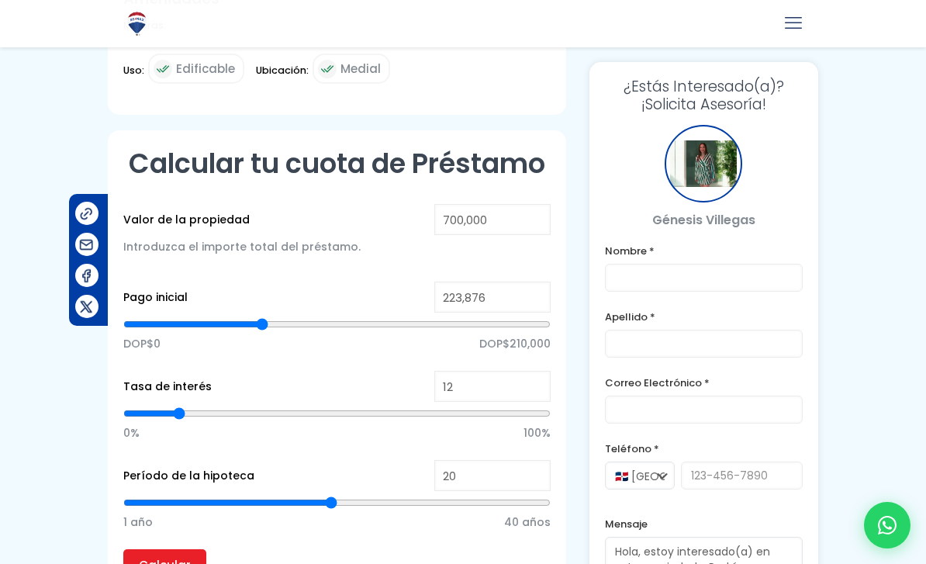
type input "221,257"
type input "221257"
type input "217,330"
type input "217330"
type input "214,711"
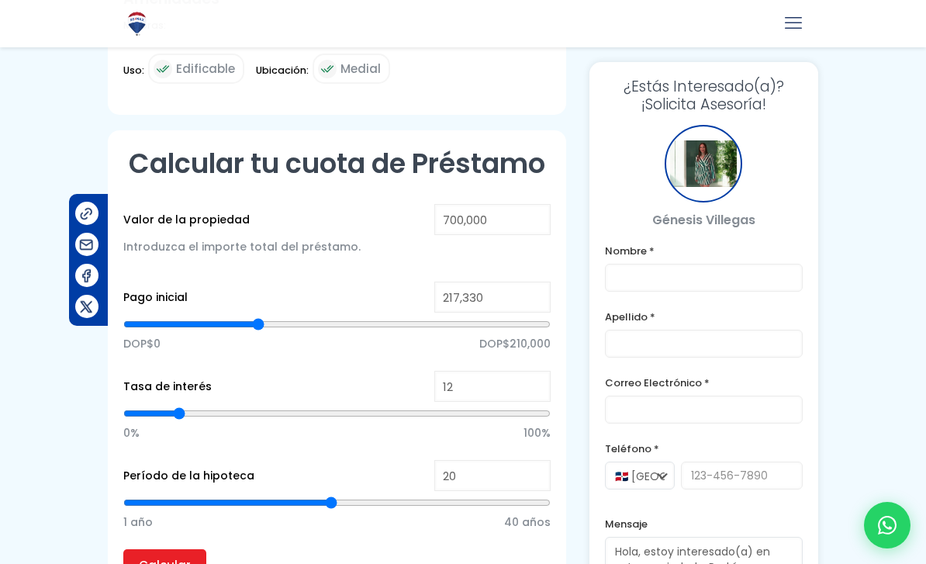
type input "214711"
type input "209,474"
type input "209474"
type input "205,547"
type input "205547"
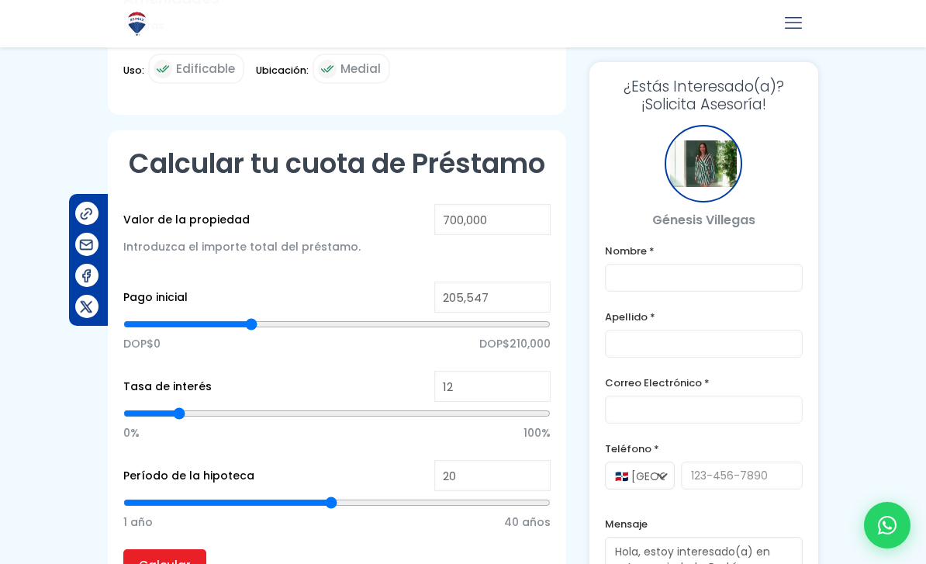
type input "201,619"
type input "201619"
type input "199,001"
type input "199001"
type input "196,382"
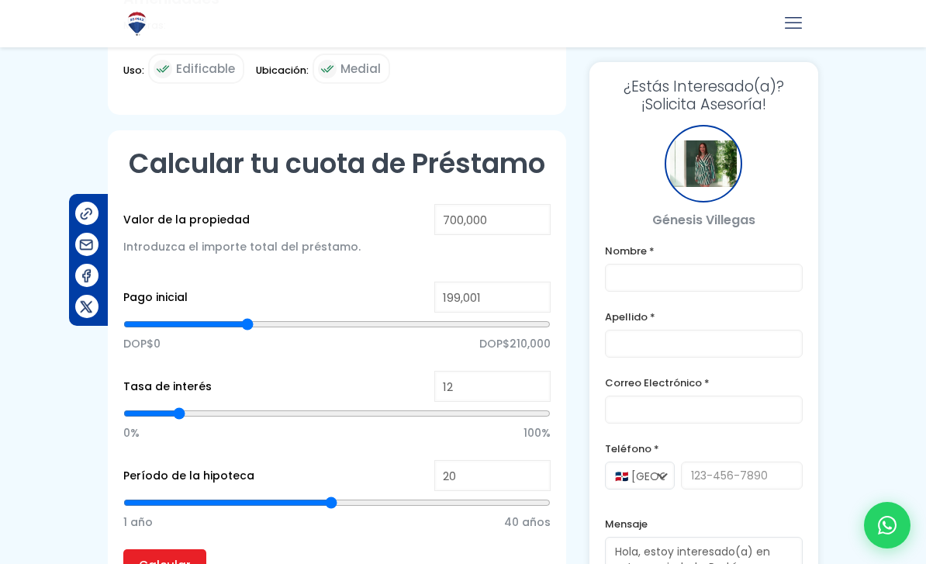
type input "196382"
type input "193,764"
type input "193764"
type input "189,836"
type input "189836"
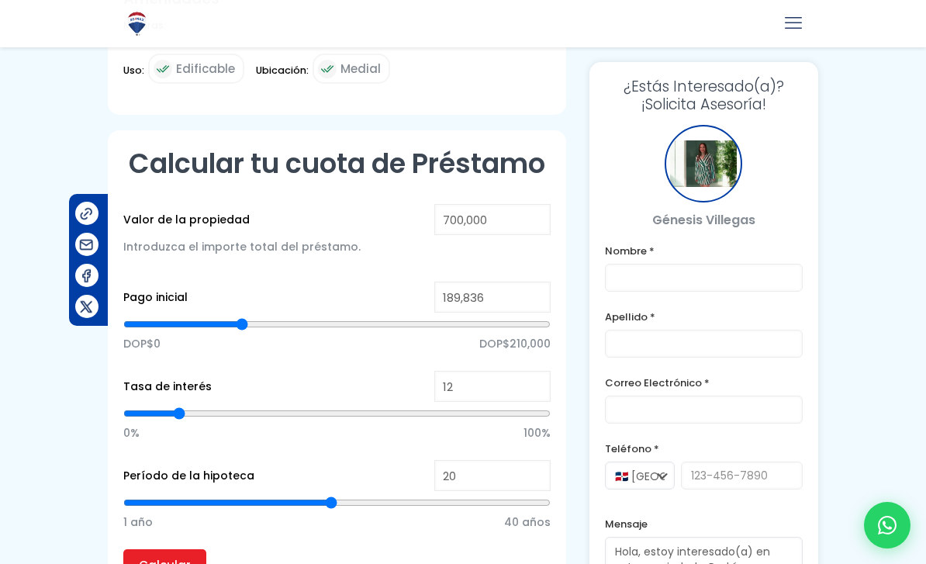
type input "188,527"
type input "188527"
type input "187,218"
type input "187218"
type input "185,908"
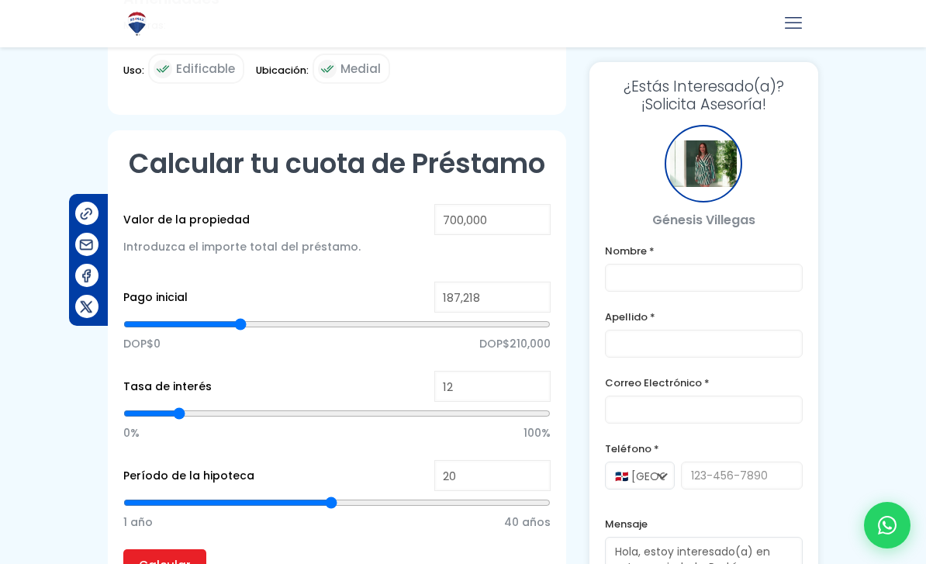
type input "185908"
type input "184,599"
type input "184599"
type input "183,290"
type input "183290"
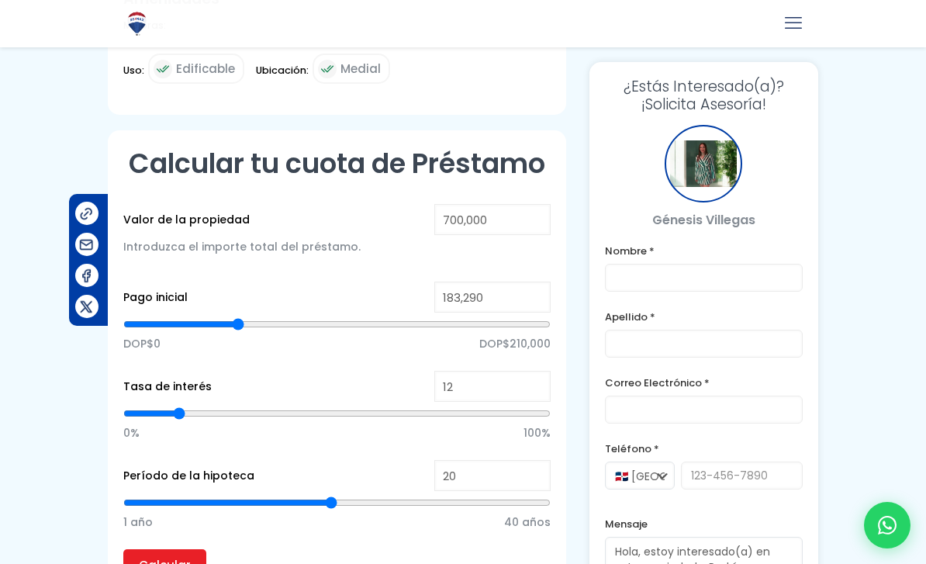
type input "181,981"
type input "181981"
type input "180,672"
type input "180672"
type input "179,362"
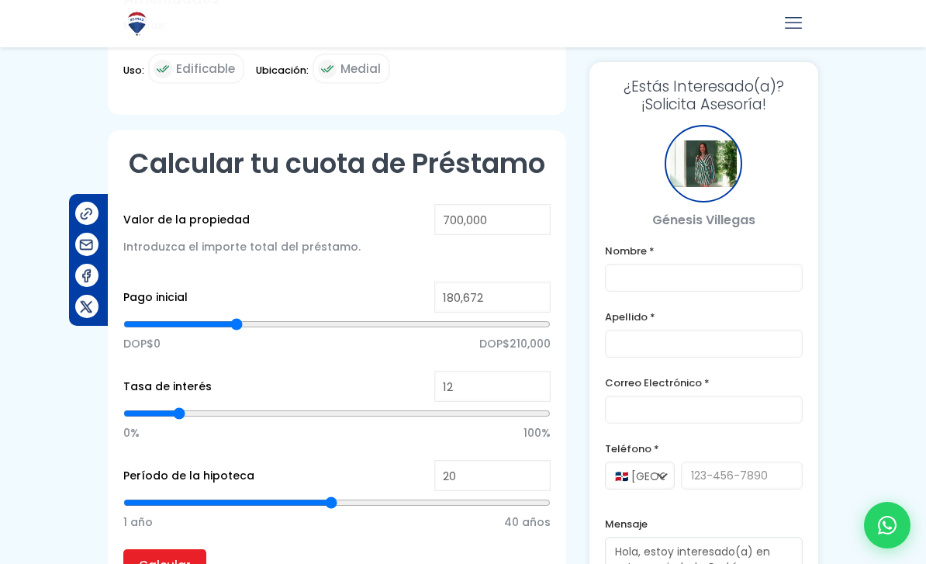
type input "179362"
type input "178,053"
type input "178053"
type input "176,744"
type input "176744"
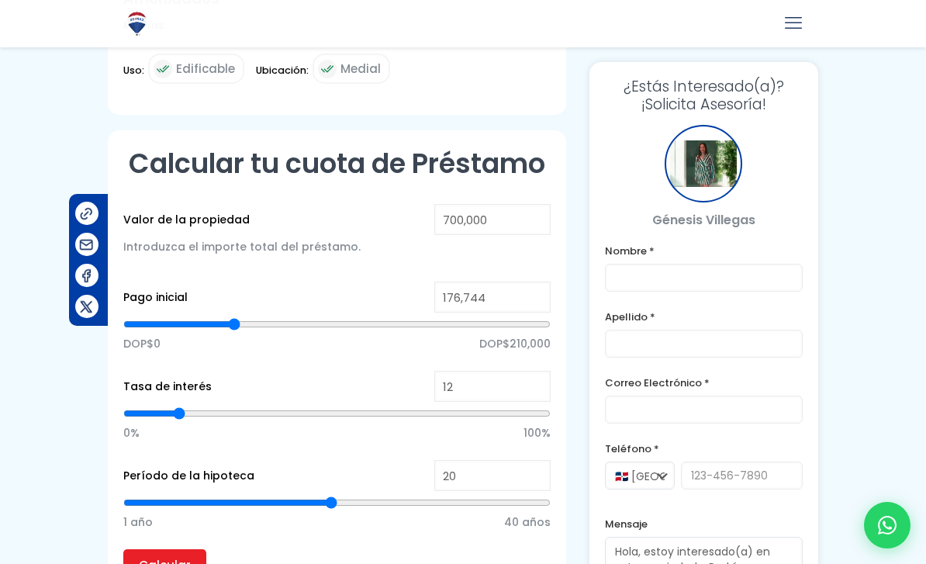
type input "175,435"
type input "175435"
type input "174,125"
type input "174125"
type input "172,816"
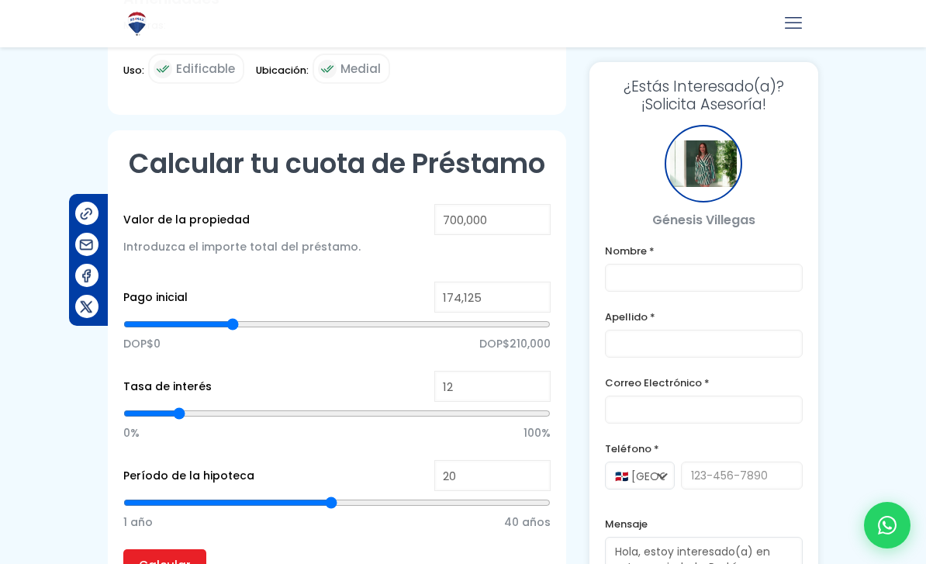
type input "172816"
type input "171,507"
type input "171507"
type input "170,198"
type input "170198"
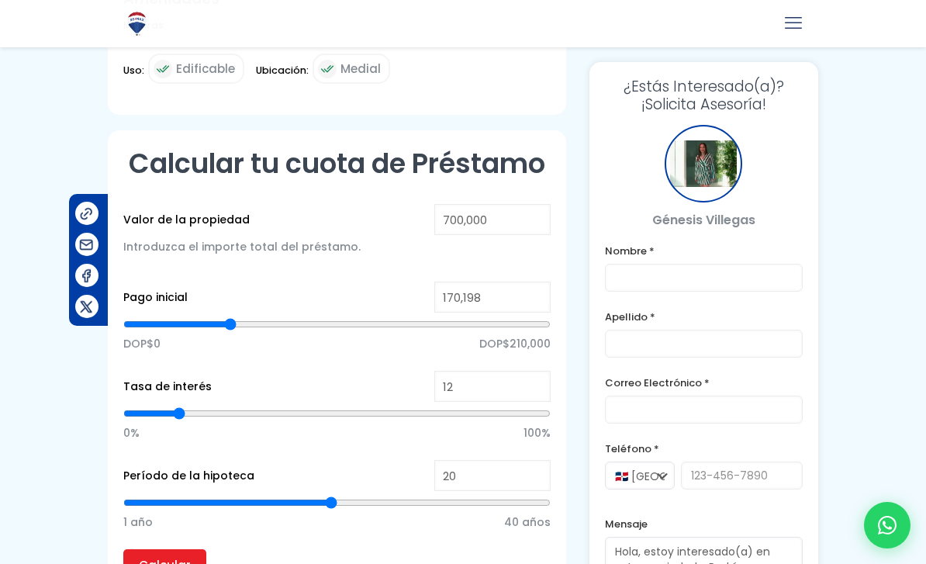
type input "168,889"
type input "168889"
type input "167,579"
type input "167579"
type input "166,270"
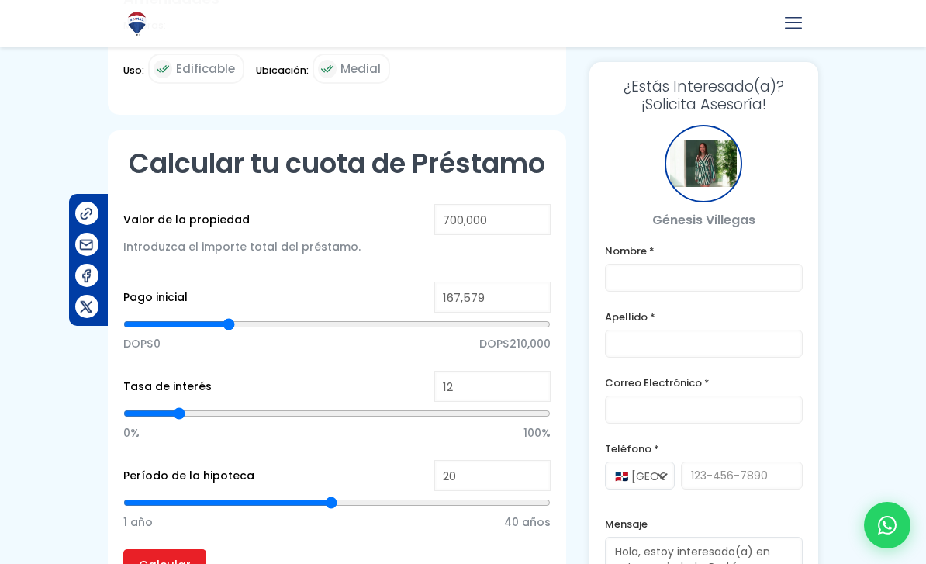
type input "166270"
type input "164,961"
type input "164961"
type input "163,652"
type input "163652"
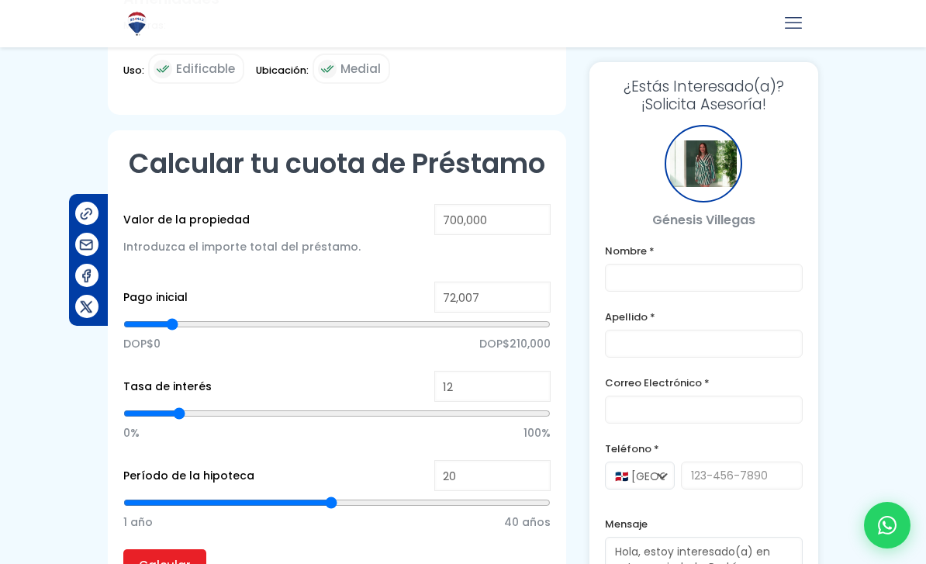
drag, startPoint x: 337, startPoint y: 288, endPoint x: 172, endPoint y: 281, distance: 164.6
click at [172, 316] on input "range" at bounding box center [336, 324] width 427 height 16
click at [173, 549] on input "Calcular" at bounding box center [164, 564] width 83 height 31
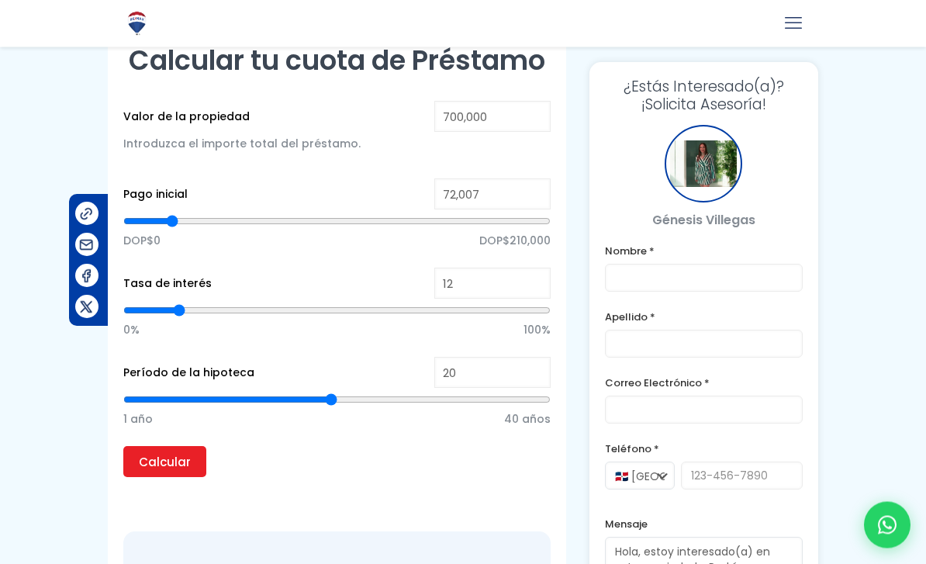
scroll to position [1082, 0]
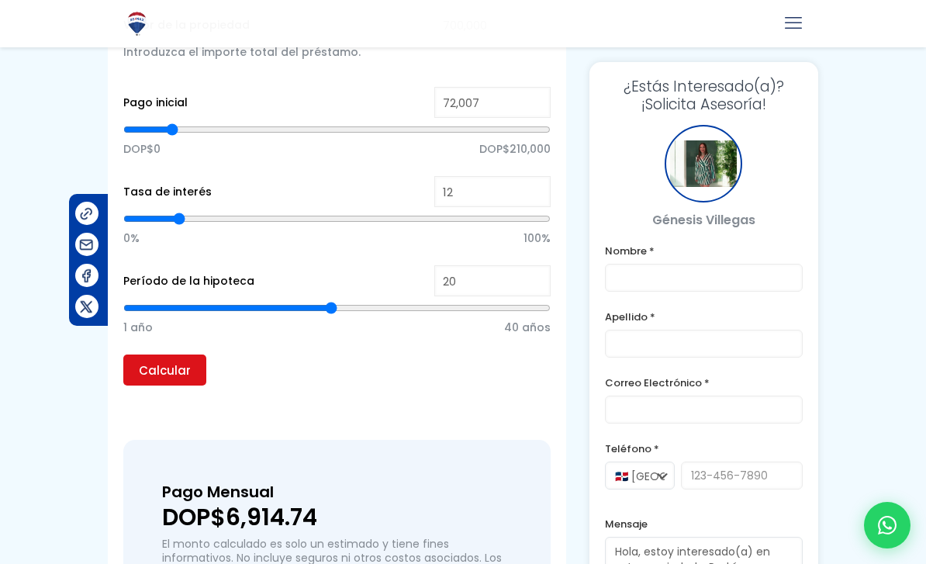
click at [164, 354] on input "Calcular" at bounding box center [164, 369] width 83 height 31
click at [140, 354] on input "Calcular" at bounding box center [164, 369] width 83 height 31
click at [149, 354] on input "Calcular" at bounding box center [164, 369] width 83 height 31
click at [147, 354] on input "Calcular" at bounding box center [164, 369] width 83 height 31
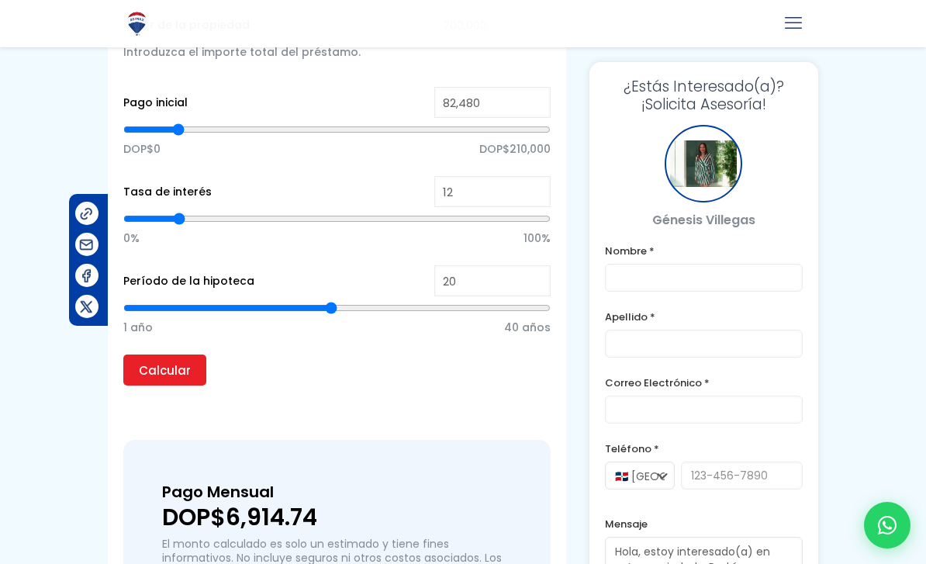
drag, startPoint x: 169, startPoint y: 97, endPoint x: 178, endPoint y: 98, distance: 9.4
click at [178, 122] on input "range" at bounding box center [336, 130] width 427 height 16
click at [159, 354] on input "Calcular" at bounding box center [164, 369] width 83 height 31
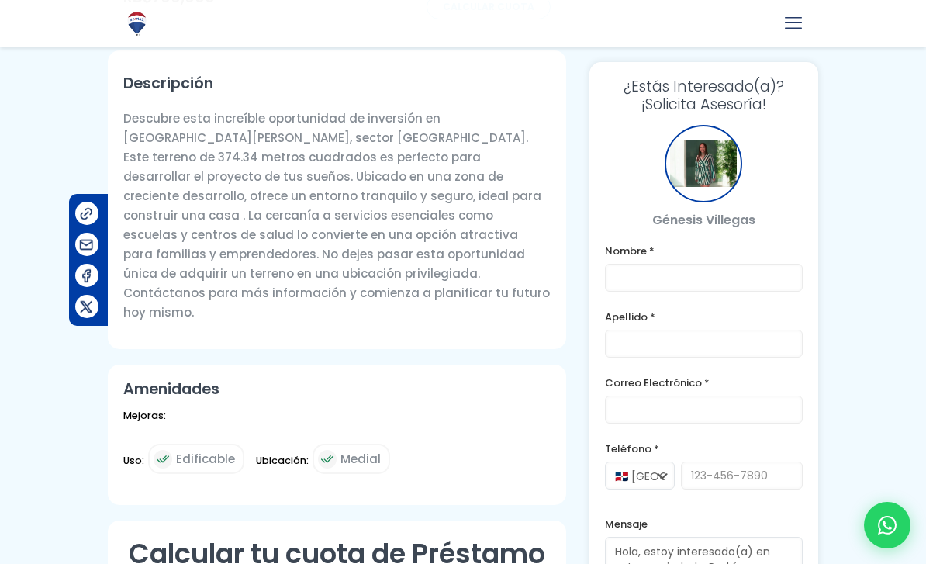
scroll to position [496, 0]
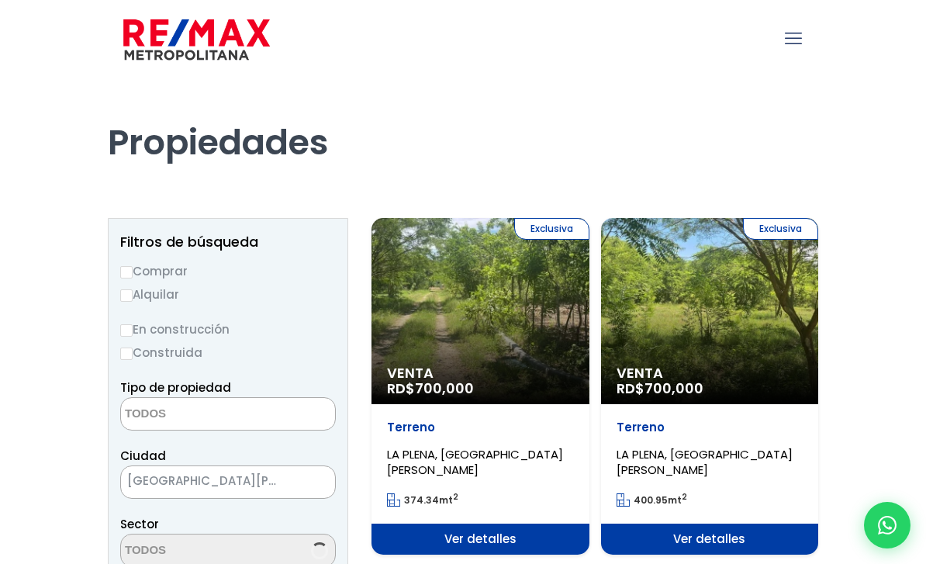
select select
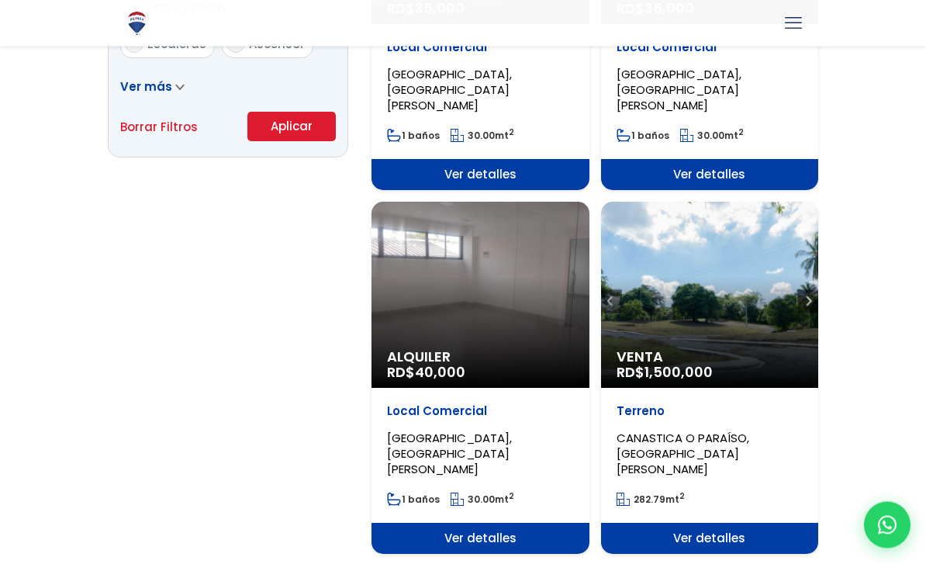
scroll to position [1109, 0]
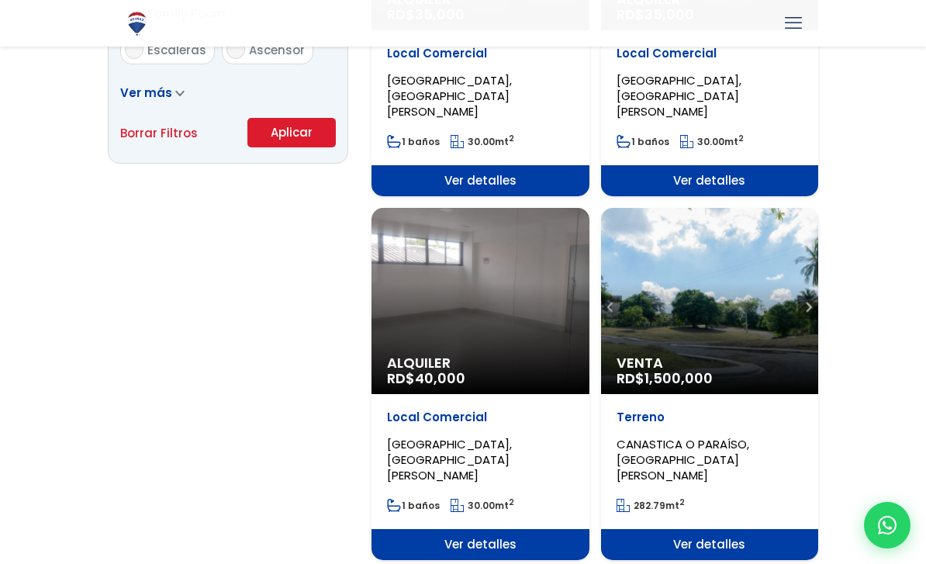
click at [731, 270] on div "Venta RD$ 1,500,000" at bounding box center [710, 301] width 218 height 186
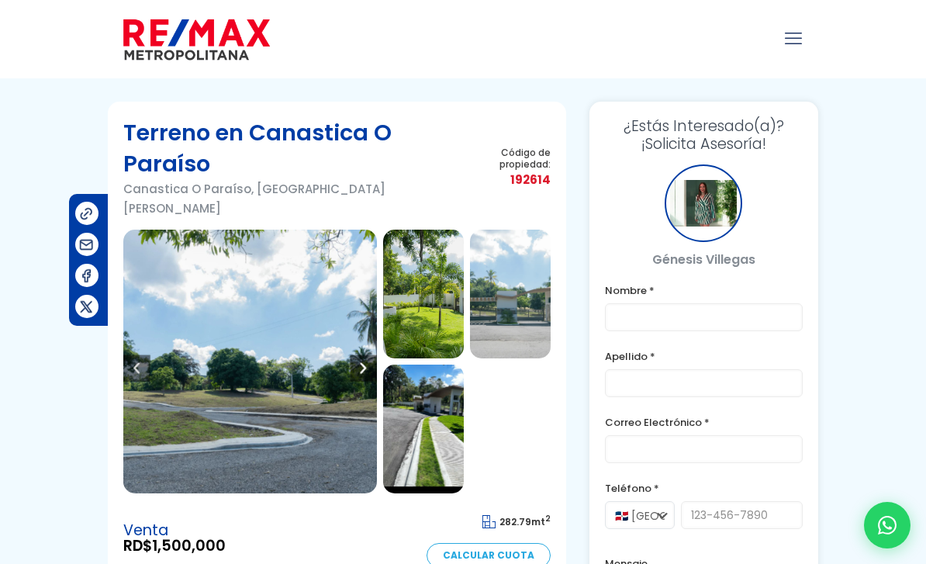
click at [156, 338] on img at bounding box center [250, 362] width 254 height 264
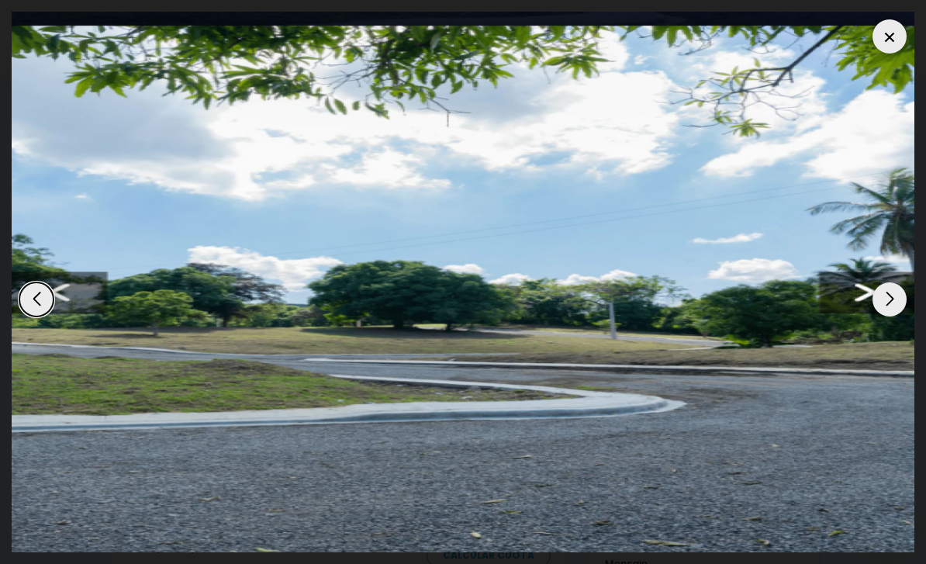
scroll to position [213, 0]
click at [713, 323] on img "1 / 4" at bounding box center [463, 282] width 903 height 541
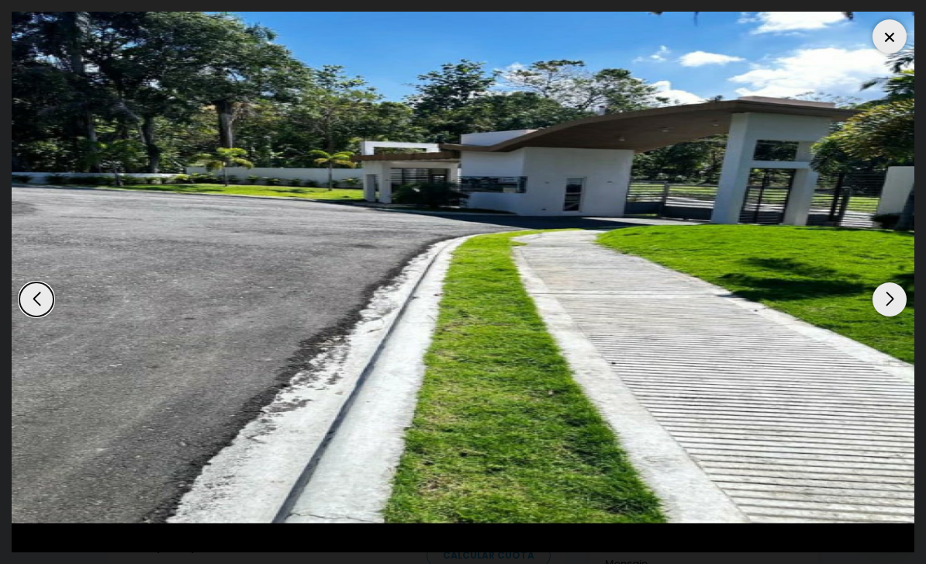
scroll to position [0, 0]
click at [720, 335] on img "4 / 4" at bounding box center [463, 282] width 903 height 541
click at [864, 155] on div "4 / 4" at bounding box center [463, 282] width 903 height 541
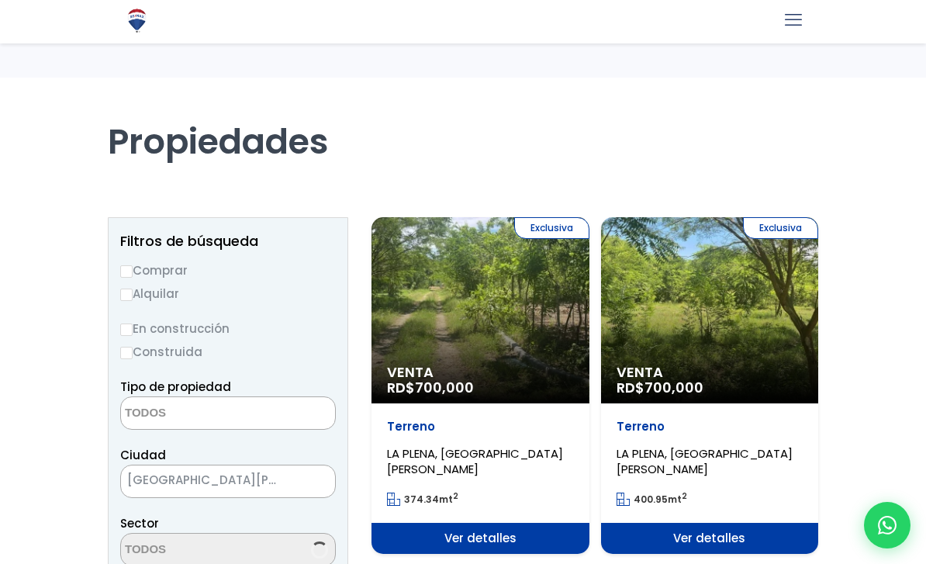
select select
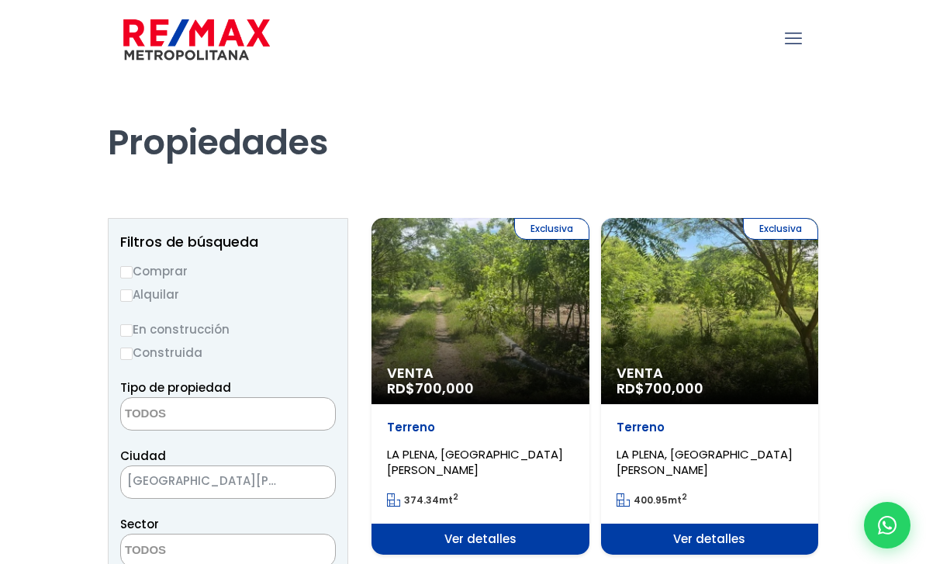
click at [282, 478] on span "[GEOGRAPHIC_DATA][PERSON_NAME]" at bounding box center [208, 481] width 175 height 22
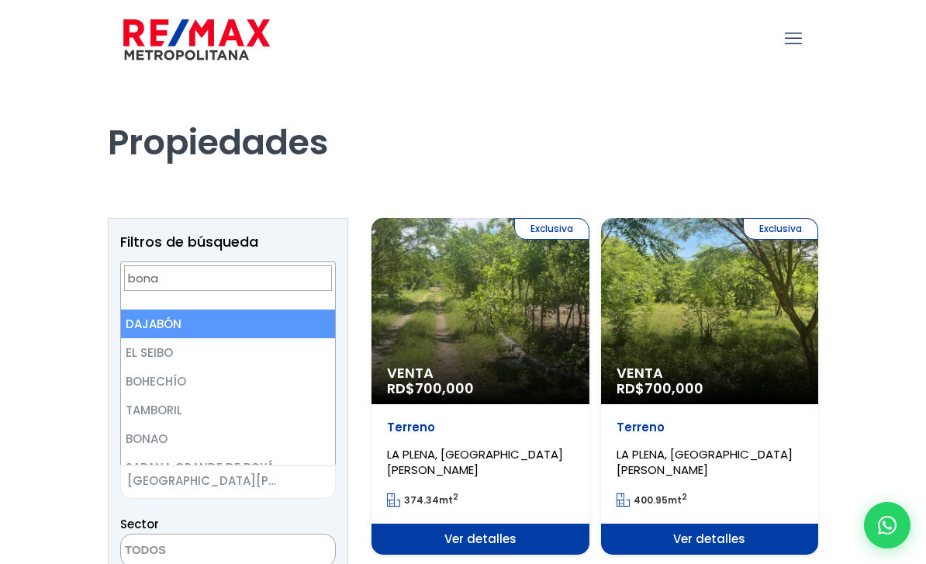
type input "bonao"
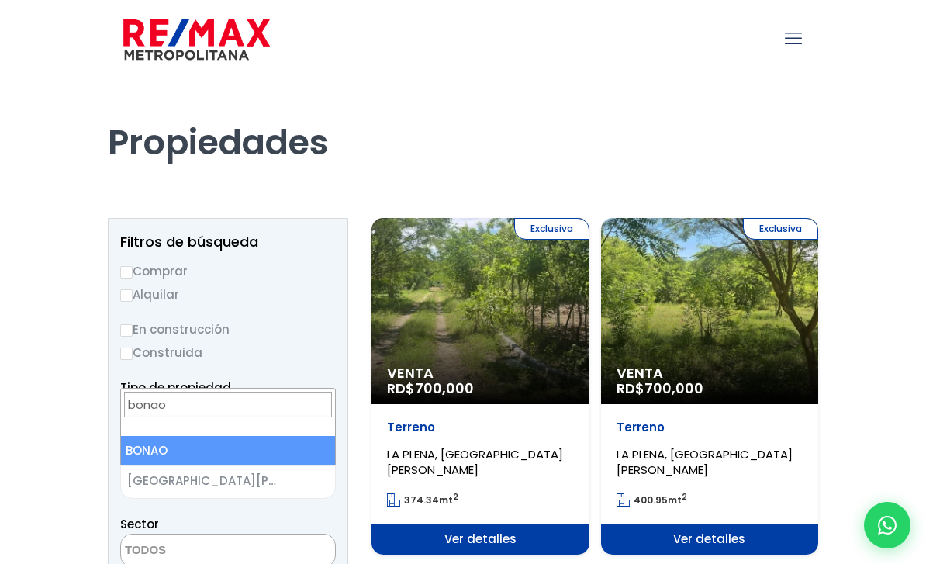
select select "134"
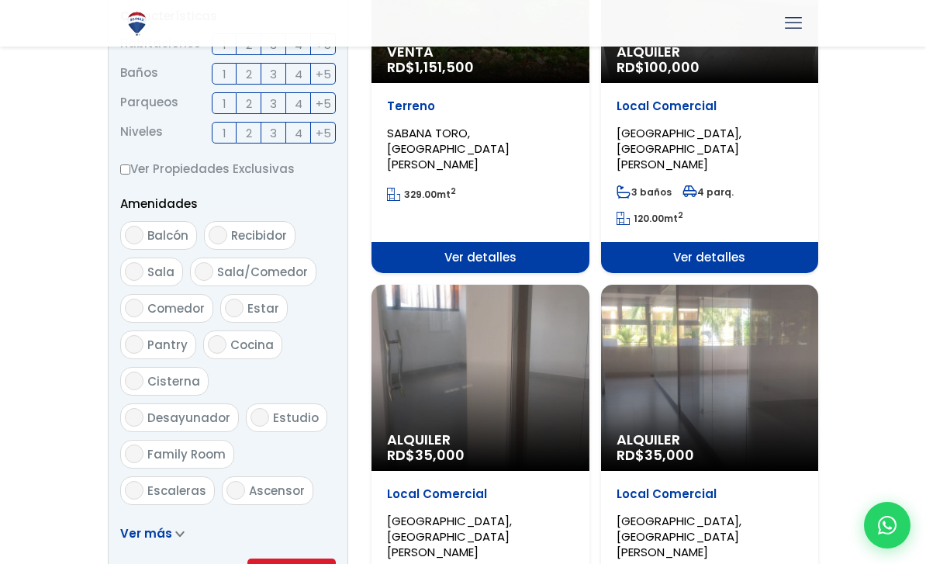
scroll to position [679, 0]
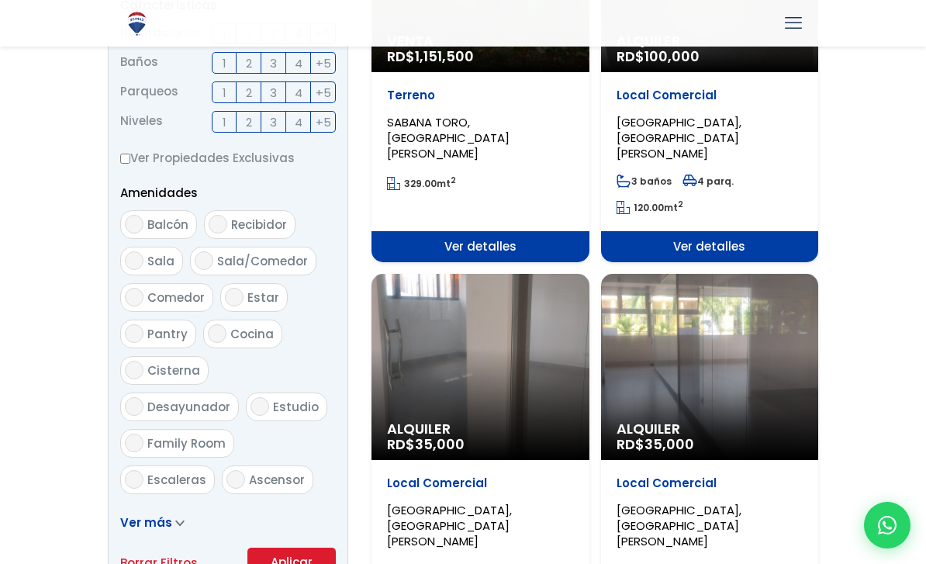
click at [300, 563] on button "Aplicar" at bounding box center [291, 562] width 88 height 29
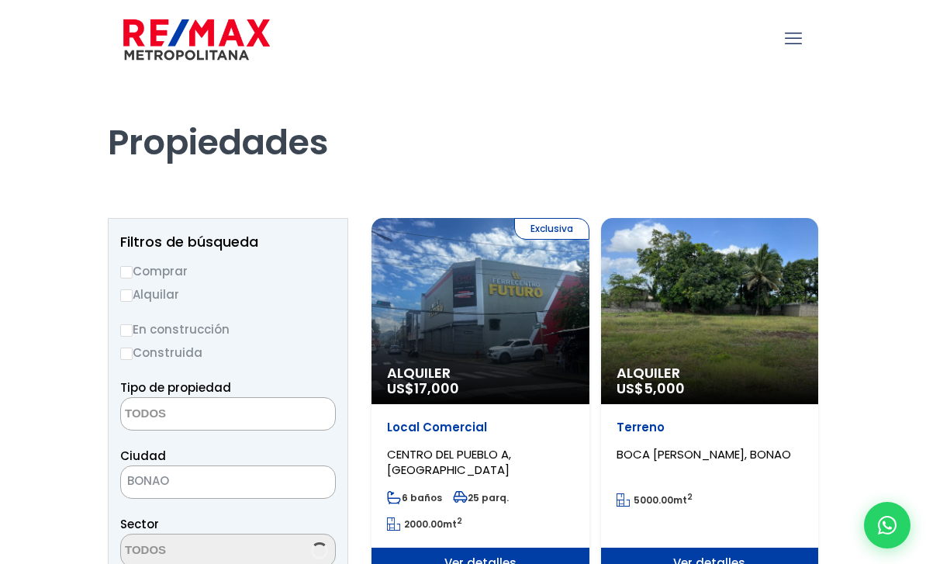
select select
click at [130, 276] on input "Comprar" at bounding box center [126, 272] width 12 height 12
radio input "true"
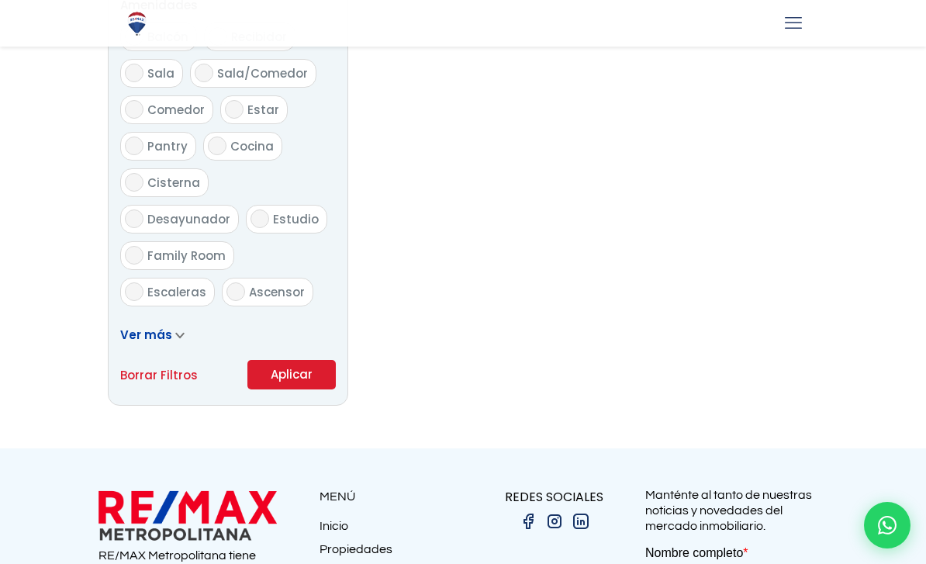
scroll to position [1062, 0]
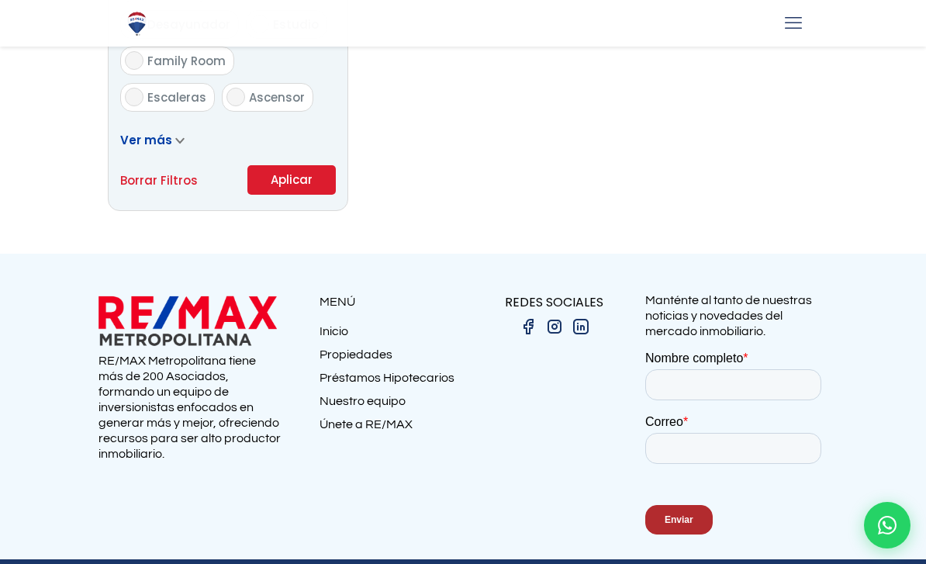
click at [298, 178] on button "Aplicar" at bounding box center [291, 179] width 88 height 29
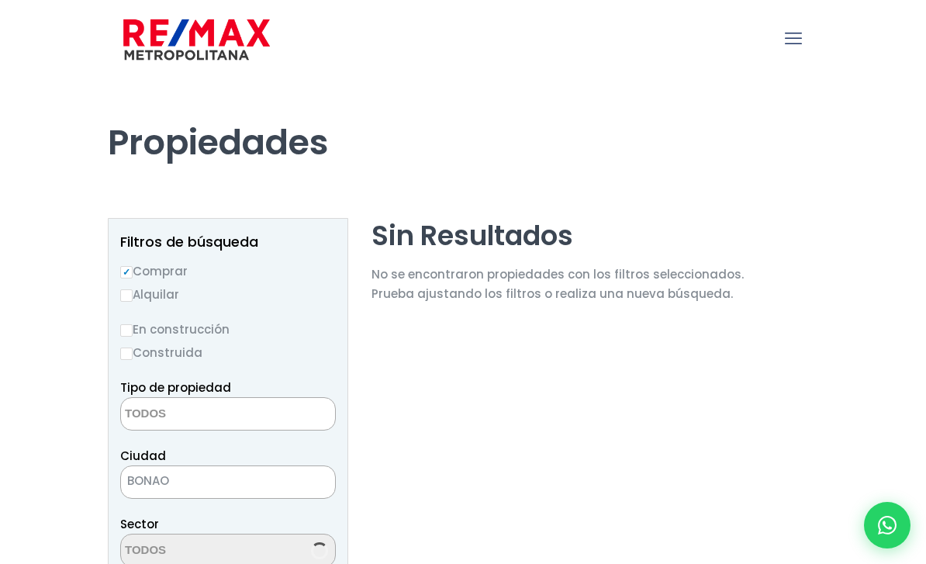
select select
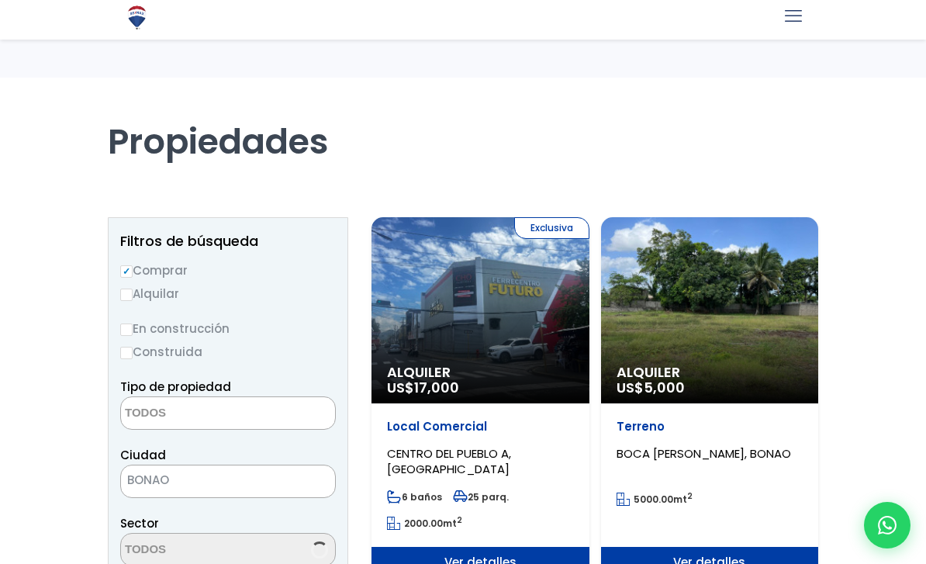
select select
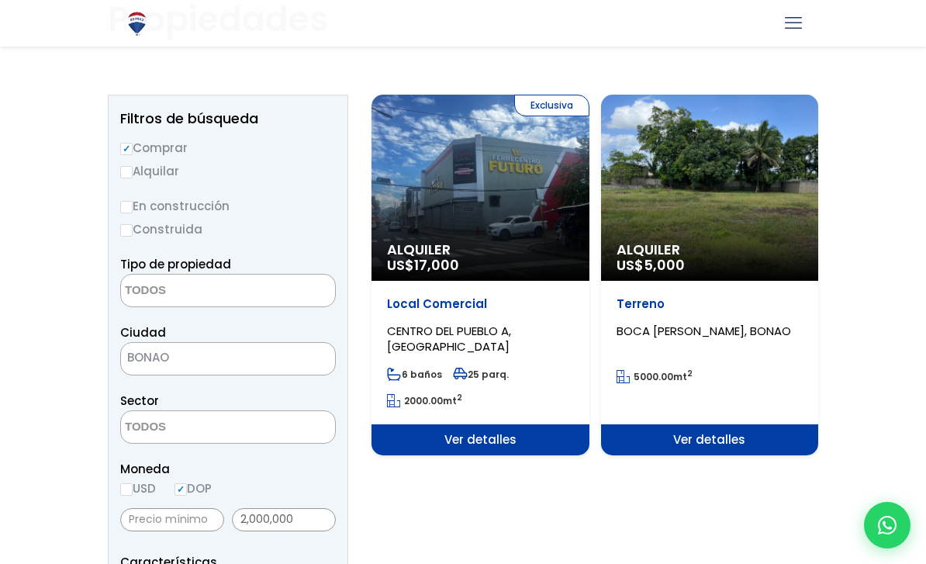
scroll to position [116, 0]
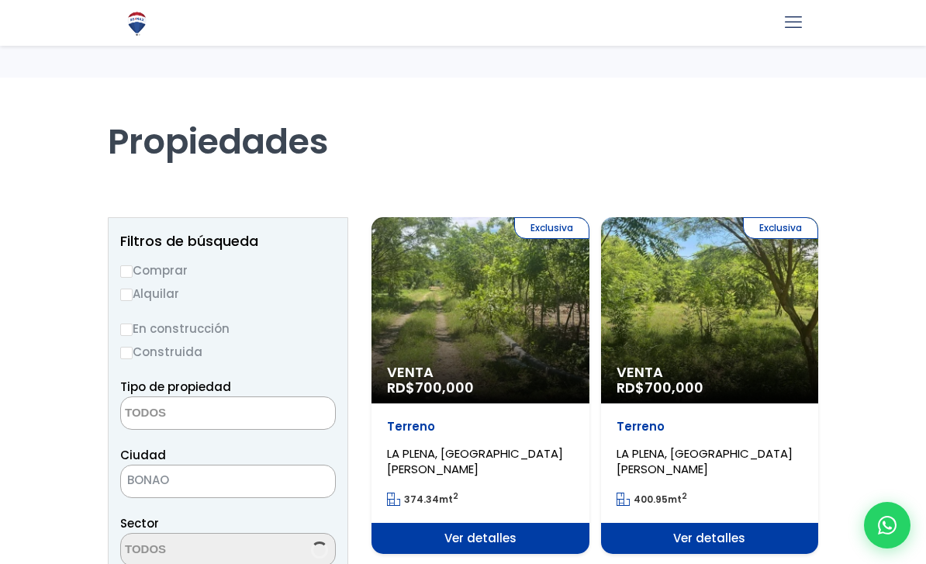
select select
select select "134"
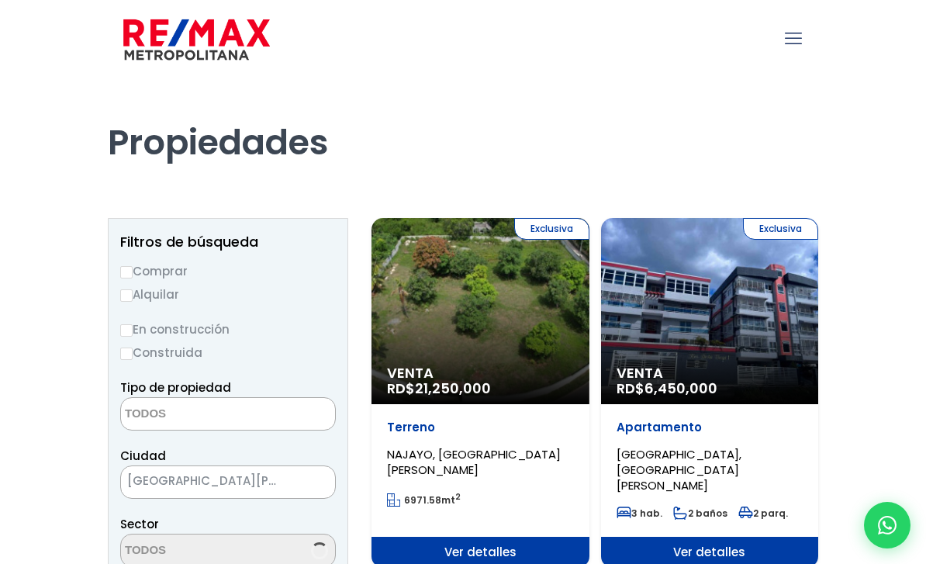
select select
